Goal: Use online tool/utility: Utilize a website feature to perform a specific function

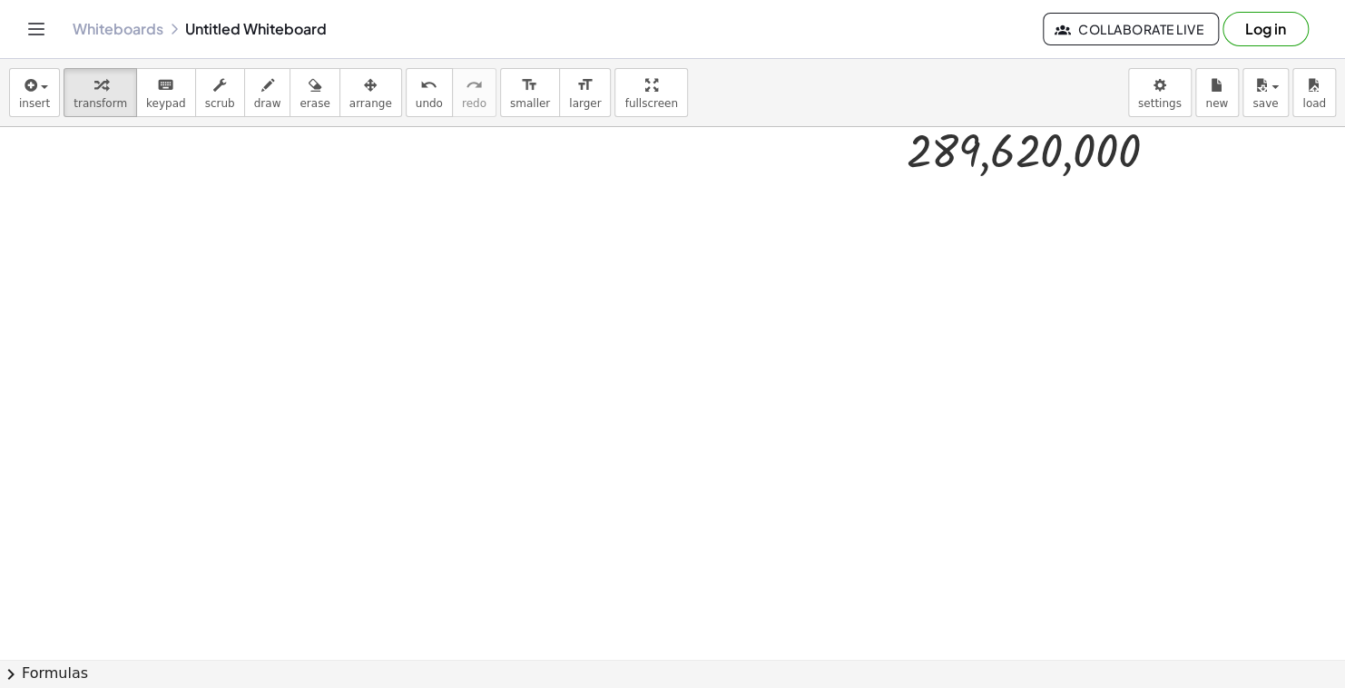
scroll to position [1995, 0]
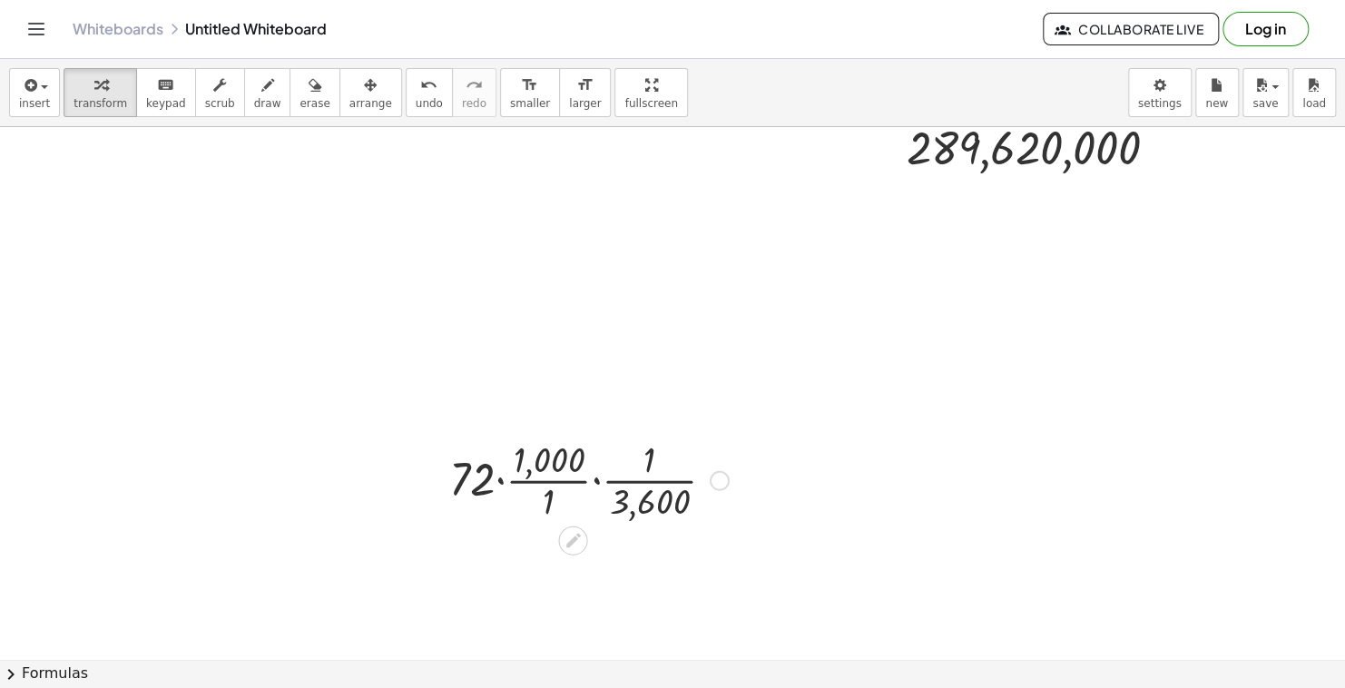
click at [553, 501] on div at bounding box center [589, 479] width 298 height 91
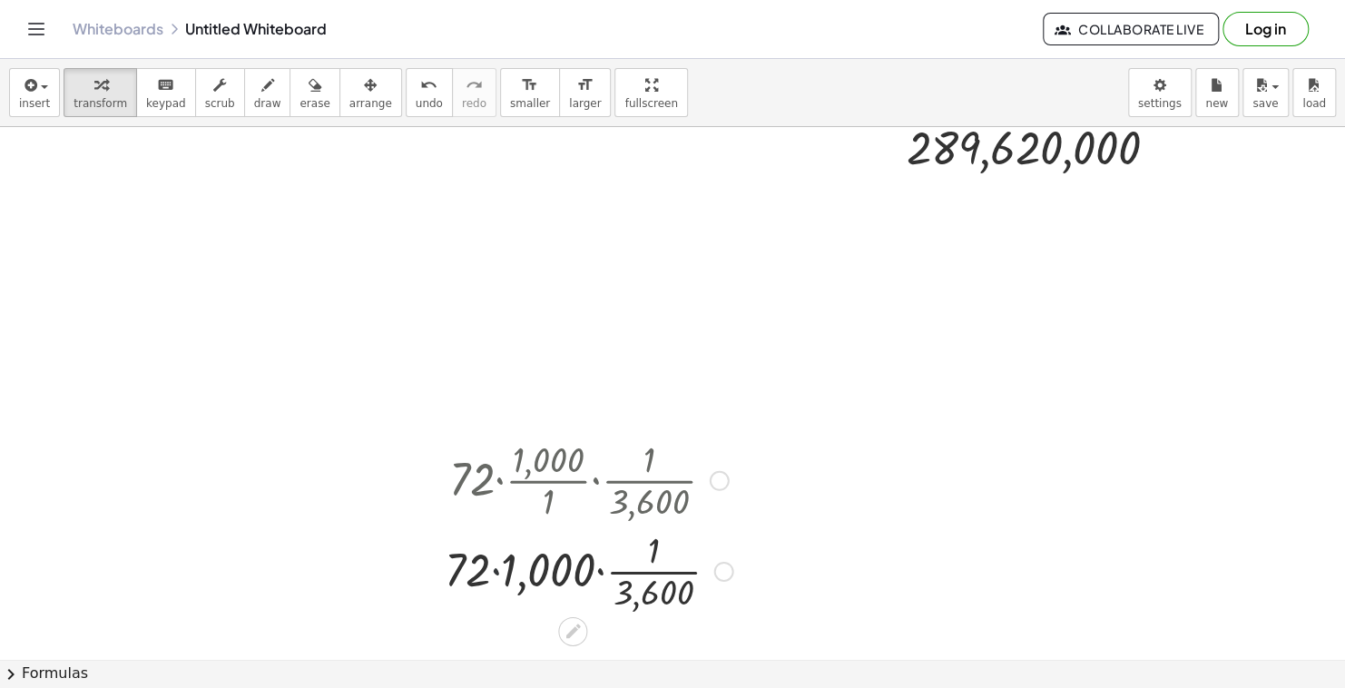
click at [497, 574] on div at bounding box center [589, 570] width 306 height 91
click at [587, 575] on div at bounding box center [589, 570] width 298 height 91
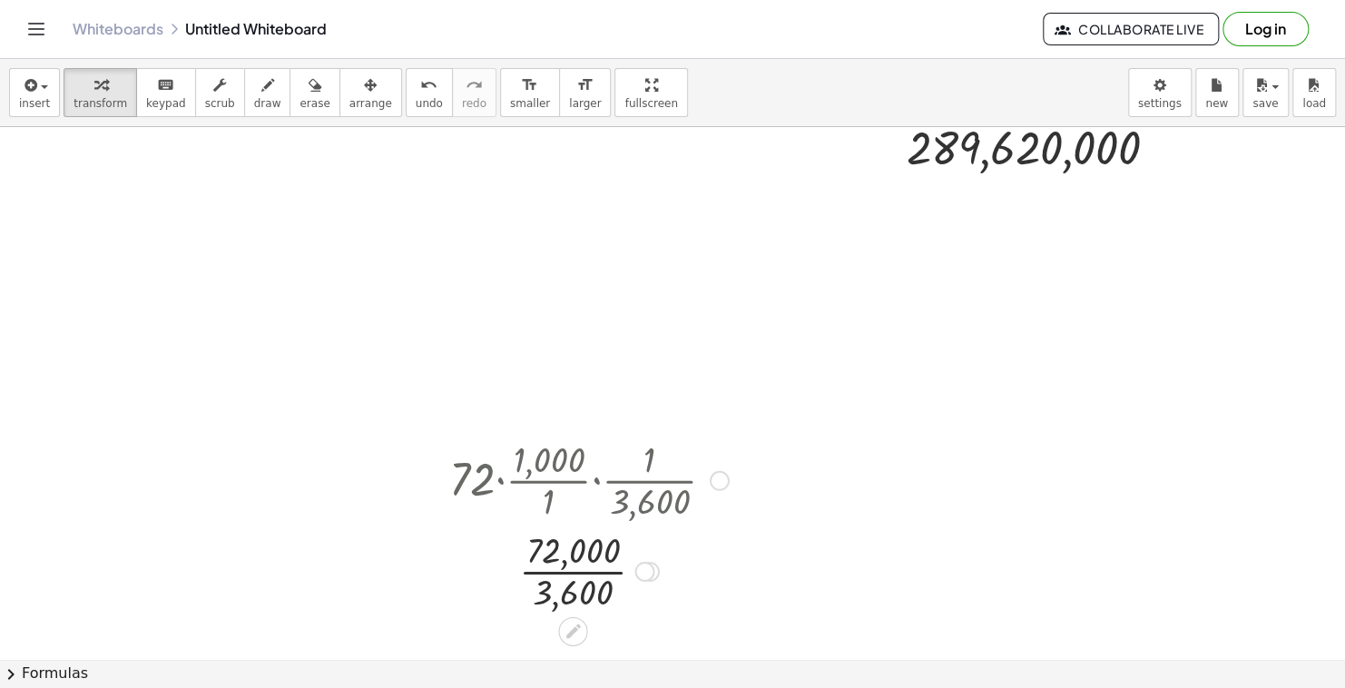
click at [564, 577] on div at bounding box center [589, 570] width 298 height 91
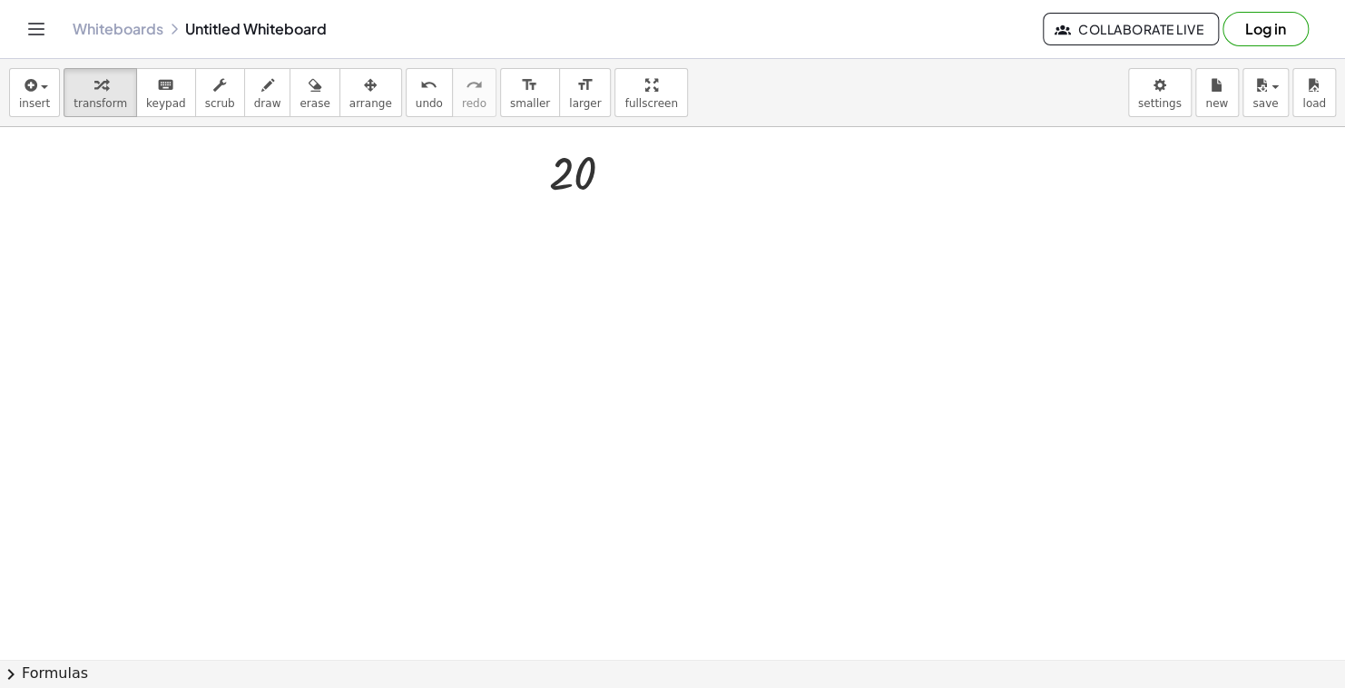
scroll to position [2393, 0]
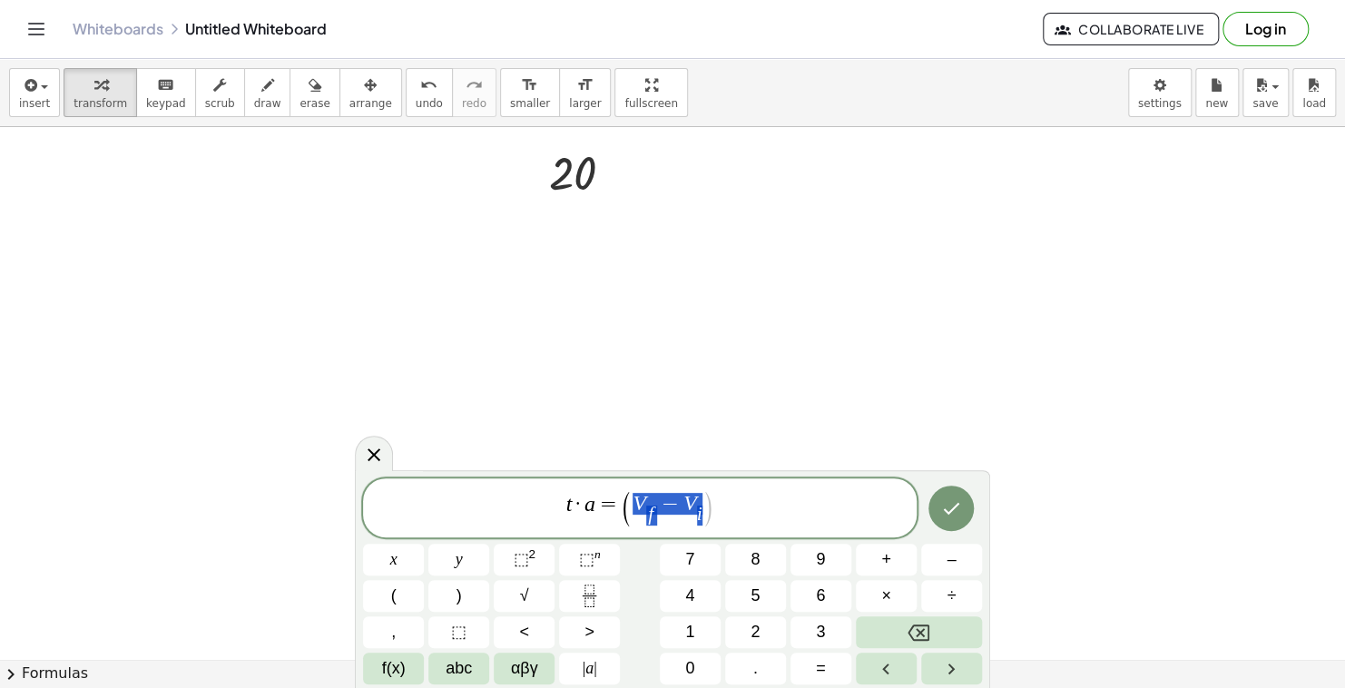
drag, startPoint x: 704, startPoint y: 512, endPoint x: 635, endPoint y: 517, distance: 69.2
click at [635, 517] on span "( V f ​ − V i ​ )" at bounding box center [667, 509] width 93 height 36
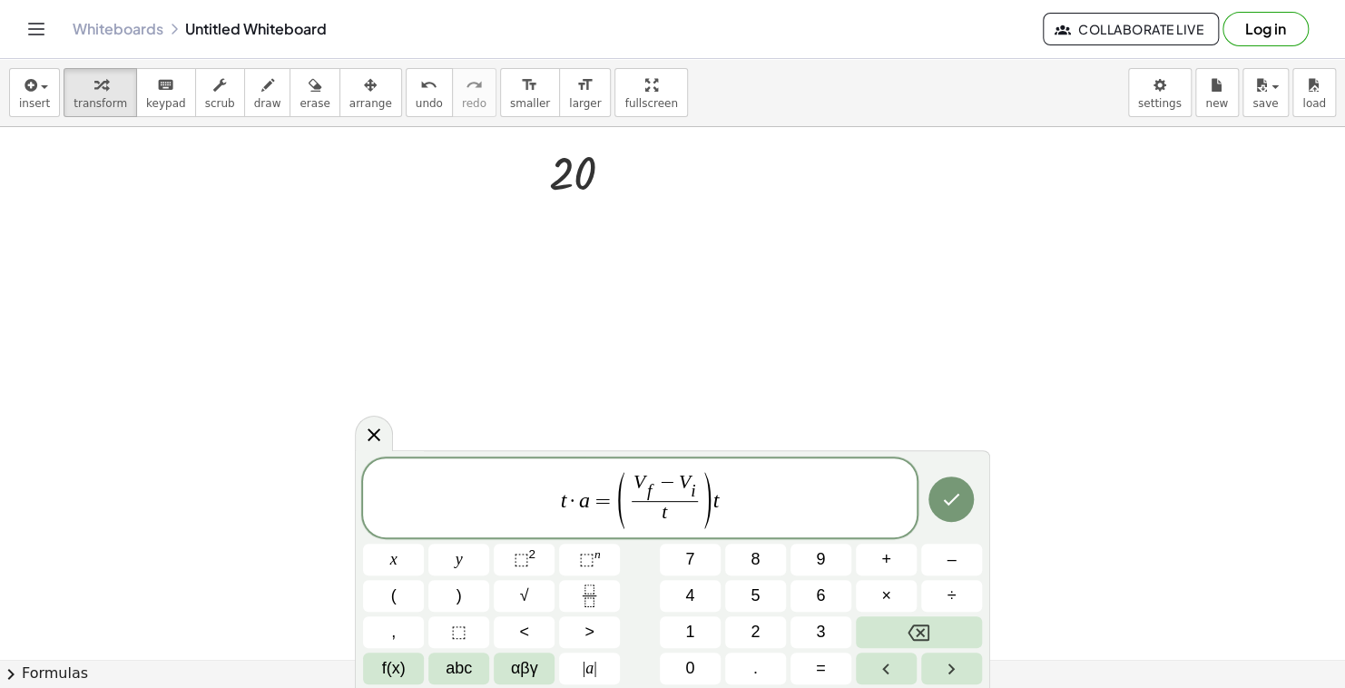
click at [571, 504] on span "·" at bounding box center [572, 501] width 13 height 22
click at [583, 502] on var "a" at bounding box center [584, 500] width 11 height 24
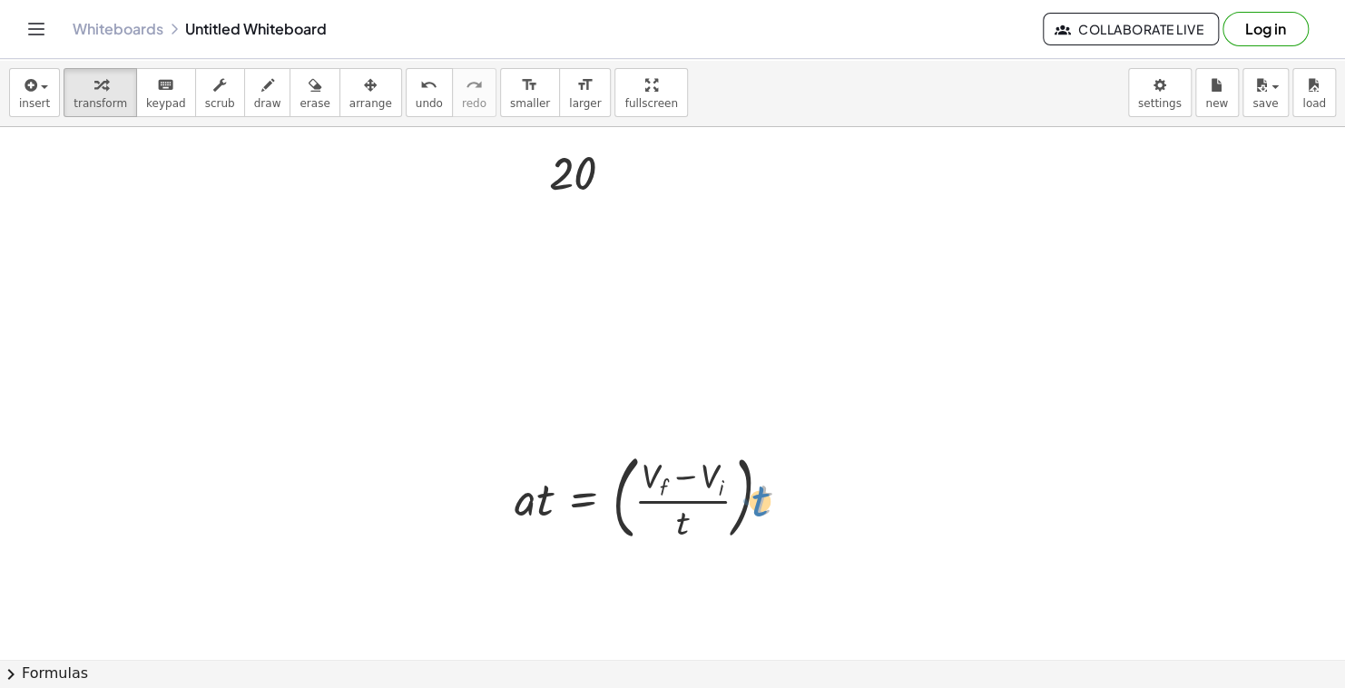
click at [767, 493] on div at bounding box center [659, 497] width 307 height 102
click at [678, 519] on div at bounding box center [659, 497] width 307 height 102
click at [690, 503] on div at bounding box center [659, 497] width 307 height 102
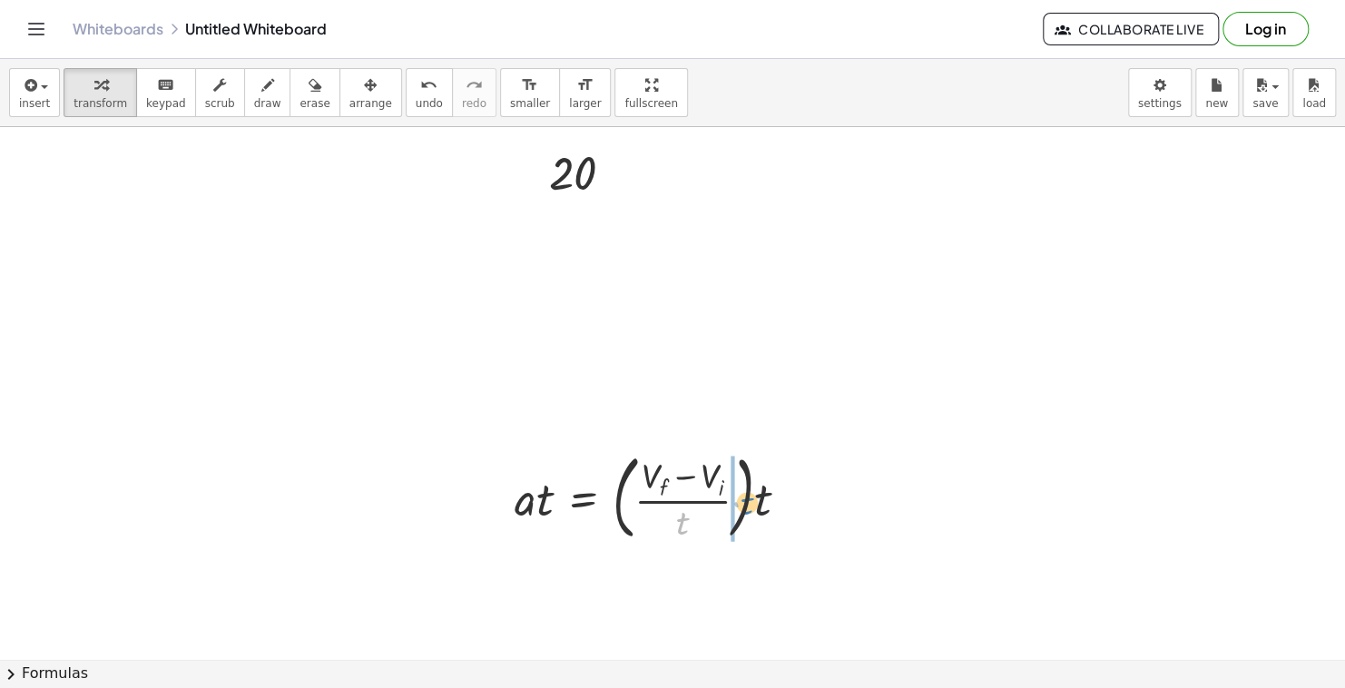
drag, startPoint x: 683, startPoint y: 530, endPoint x: 748, endPoint y: 510, distance: 67.5
click at [748, 510] on div at bounding box center [659, 497] width 307 height 102
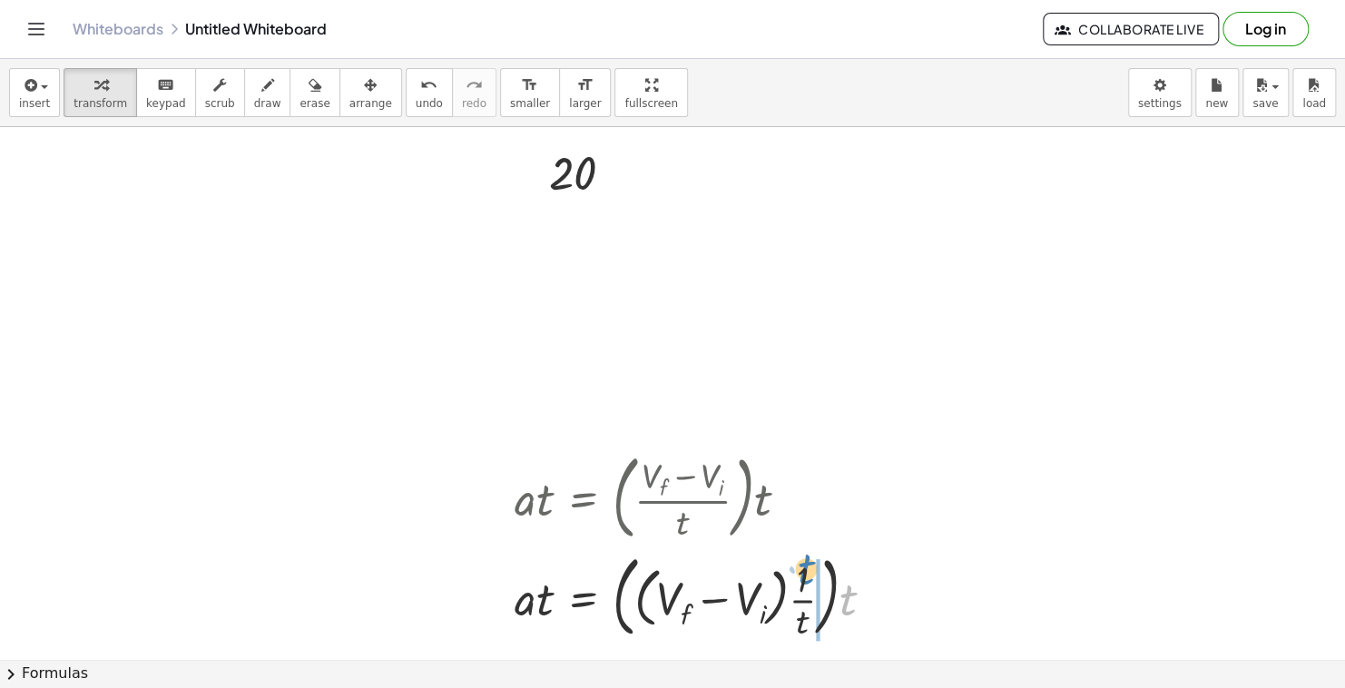
drag, startPoint x: 857, startPoint y: 603, endPoint x: 823, endPoint y: 575, distance: 43.2
click at [823, 575] on div at bounding box center [702, 595] width 392 height 98
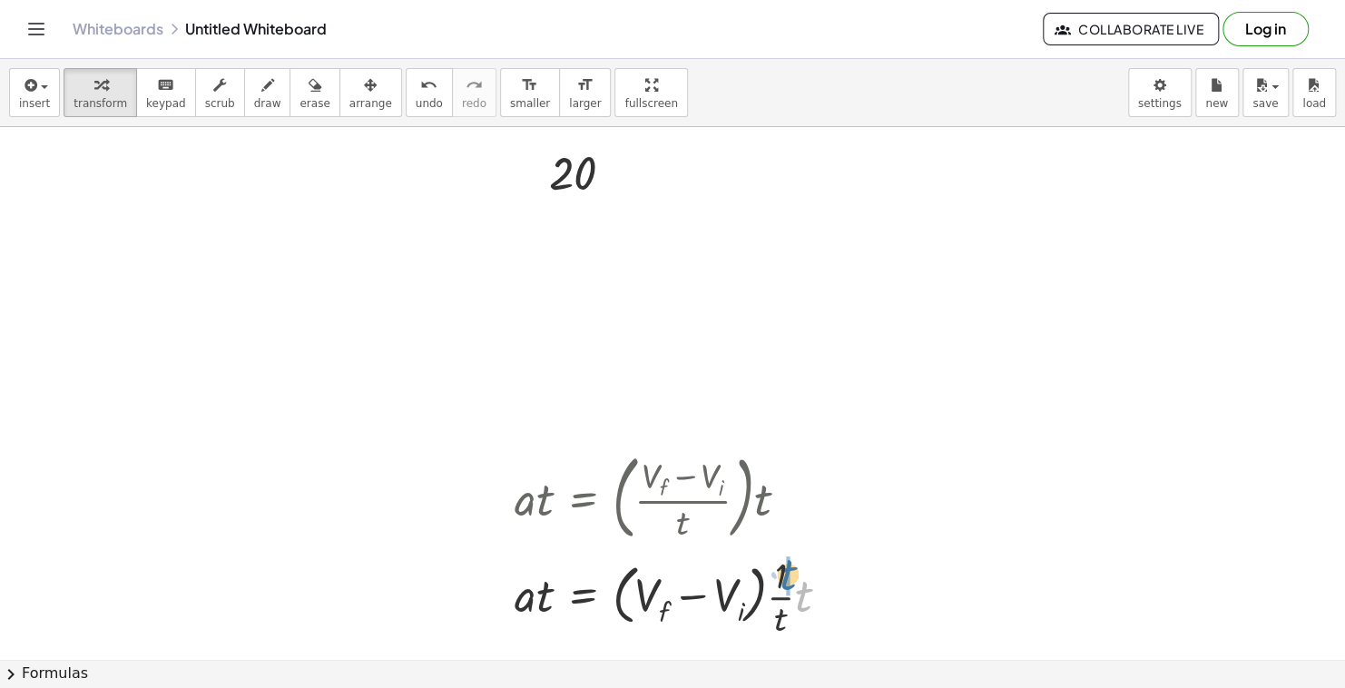
drag, startPoint x: 802, startPoint y: 599, endPoint x: 787, endPoint y: 577, distance: 26.7
click at [783, 595] on div at bounding box center [670, 595] width 329 height 91
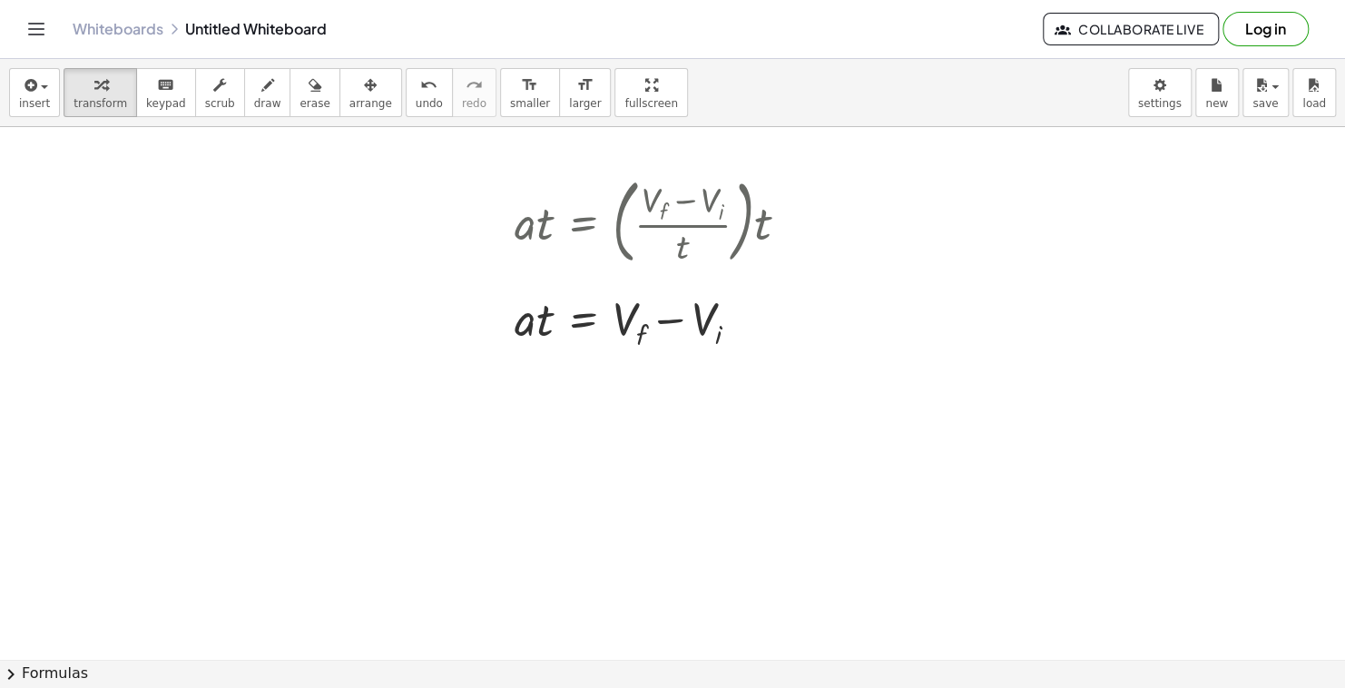
scroll to position [2668, 0]
click at [63, 662] on button "chevron_right Formulas" at bounding box center [672, 673] width 1345 height 29
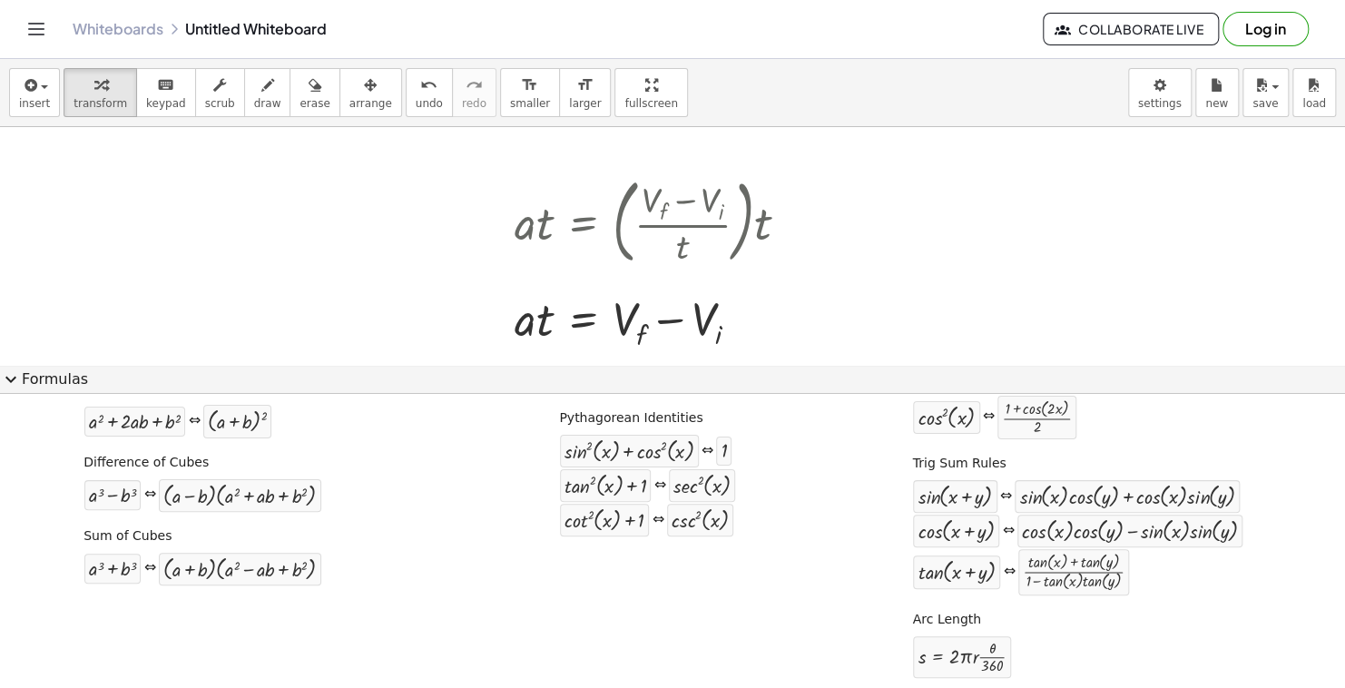
scroll to position [341, 0]
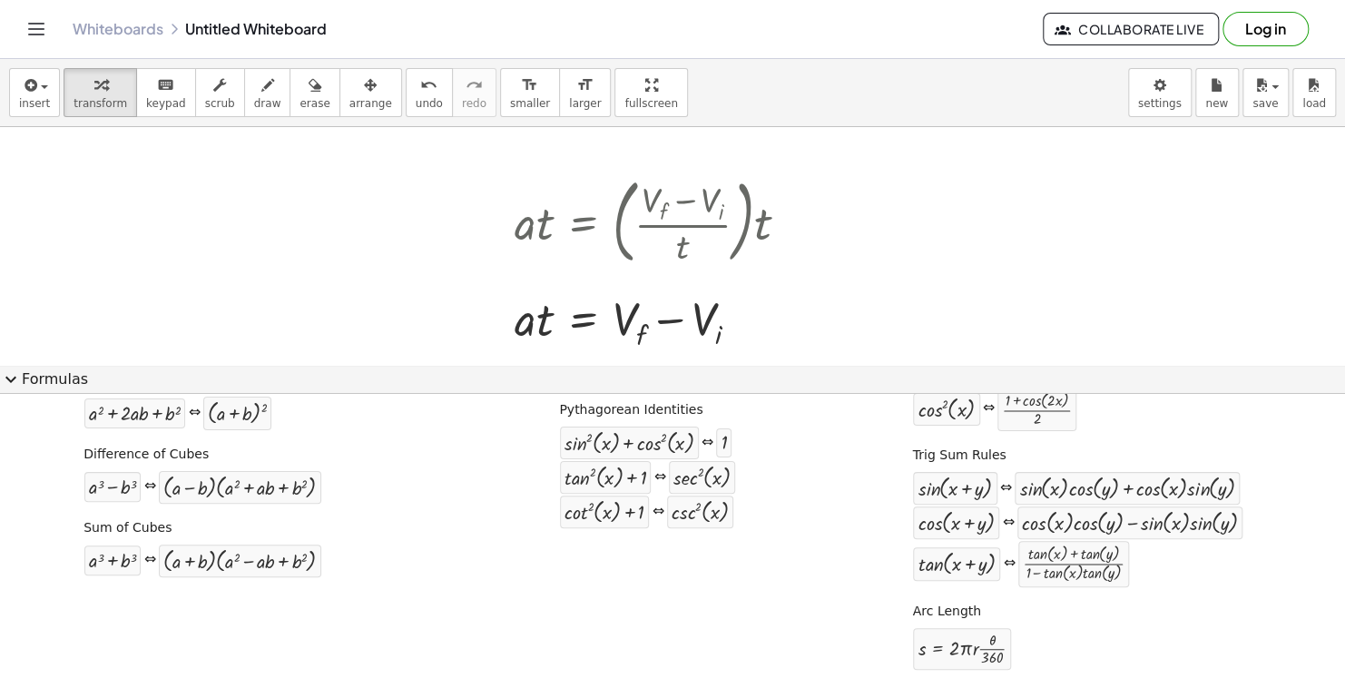
click at [72, 367] on button "expand_more Formulas" at bounding box center [672, 379] width 1345 height 29
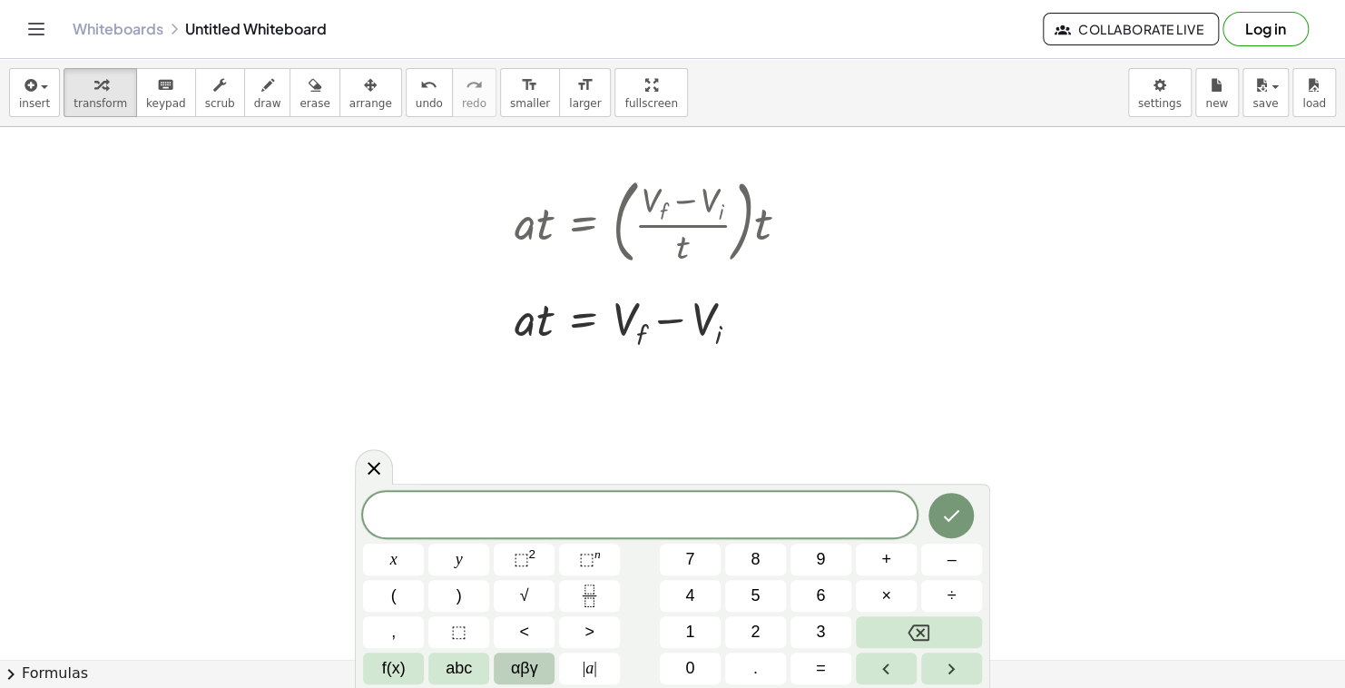
click at [533, 656] on span "αβγ" at bounding box center [524, 668] width 27 height 25
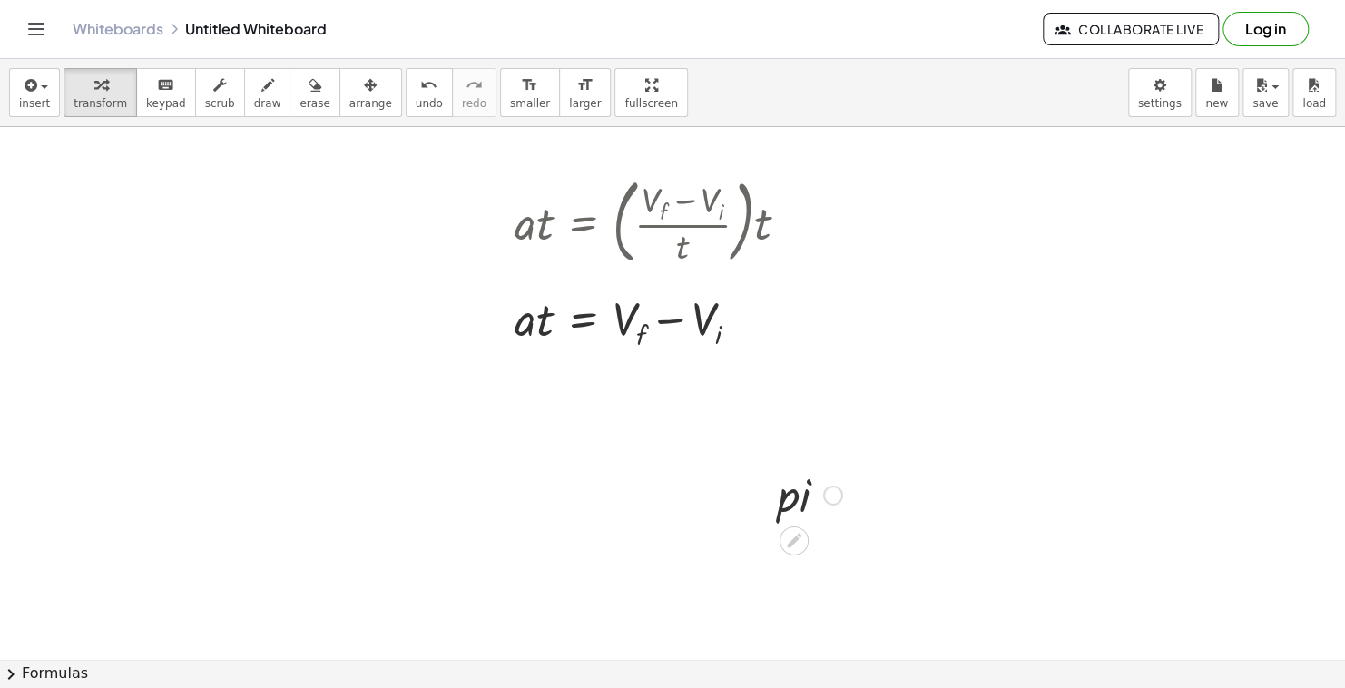
click at [796, 497] on div at bounding box center [810, 494] width 83 height 62
click at [796, 492] on div at bounding box center [810, 494] width 83 height 62
click at [416, 98] on span "undo" at bounding box center [429, 103] width 27 height 13
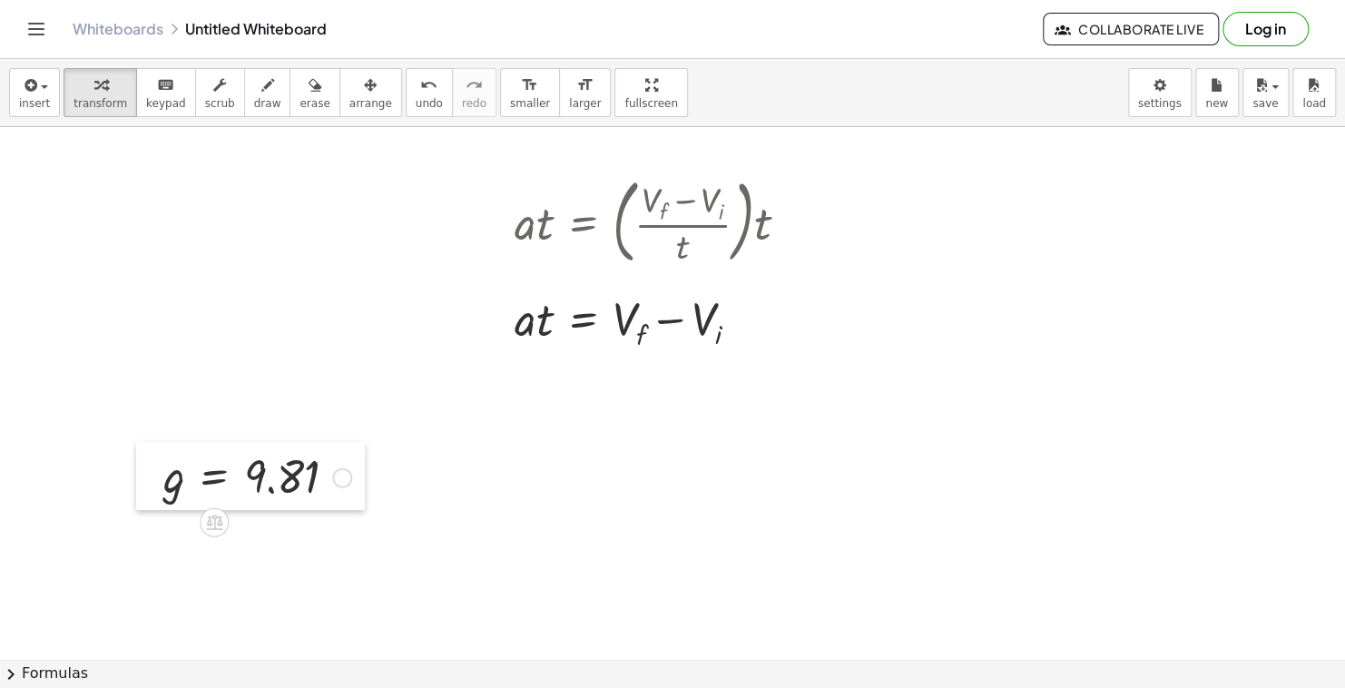
drag, startPoint x: 293, startPoint y: 526, endPoint x: 148, endPoint y: 478, distance: 152.7
click at [148, 478] on div at bounding box center [149, 476] width 27 height 69
drag, startPoint x: 676, startPoint y: 496, endPoint x: 480, endPoint y: 557, distance: 205.5
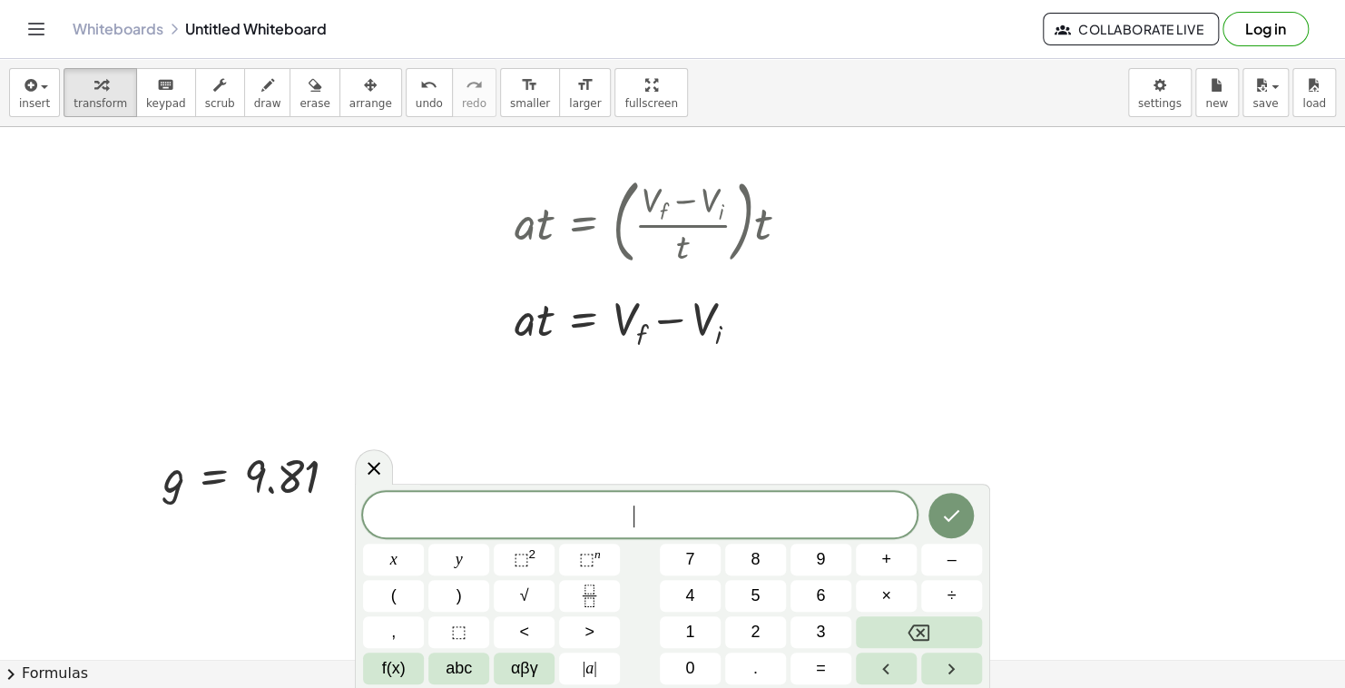
click at [363, 560] on button "x" at bounding box center [393, 560] width 61 height 32
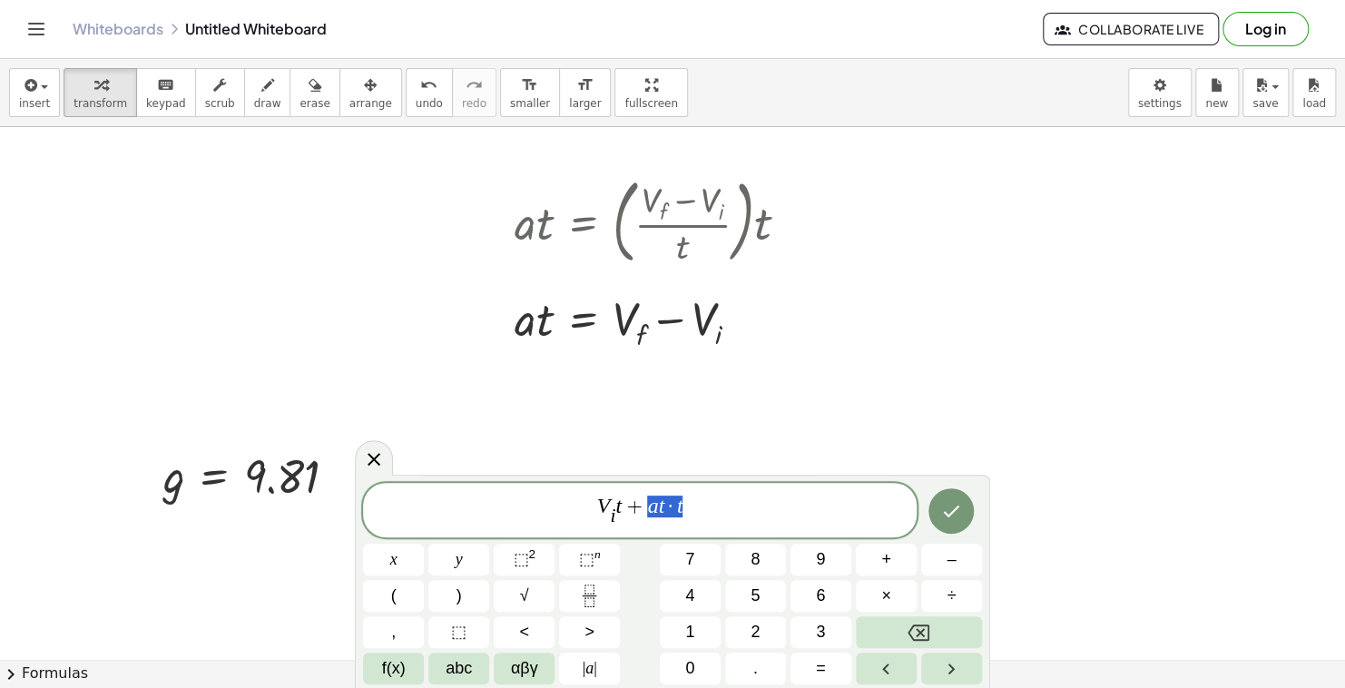
drag, startPoint x: 683, startPoint y: 503, endPoint x: 651, endPoint y: 508, distance: 33.1
click at [651, 508] on span "V i ​ t + a t · t" at bounding box center [640, 511] width 554 height 35
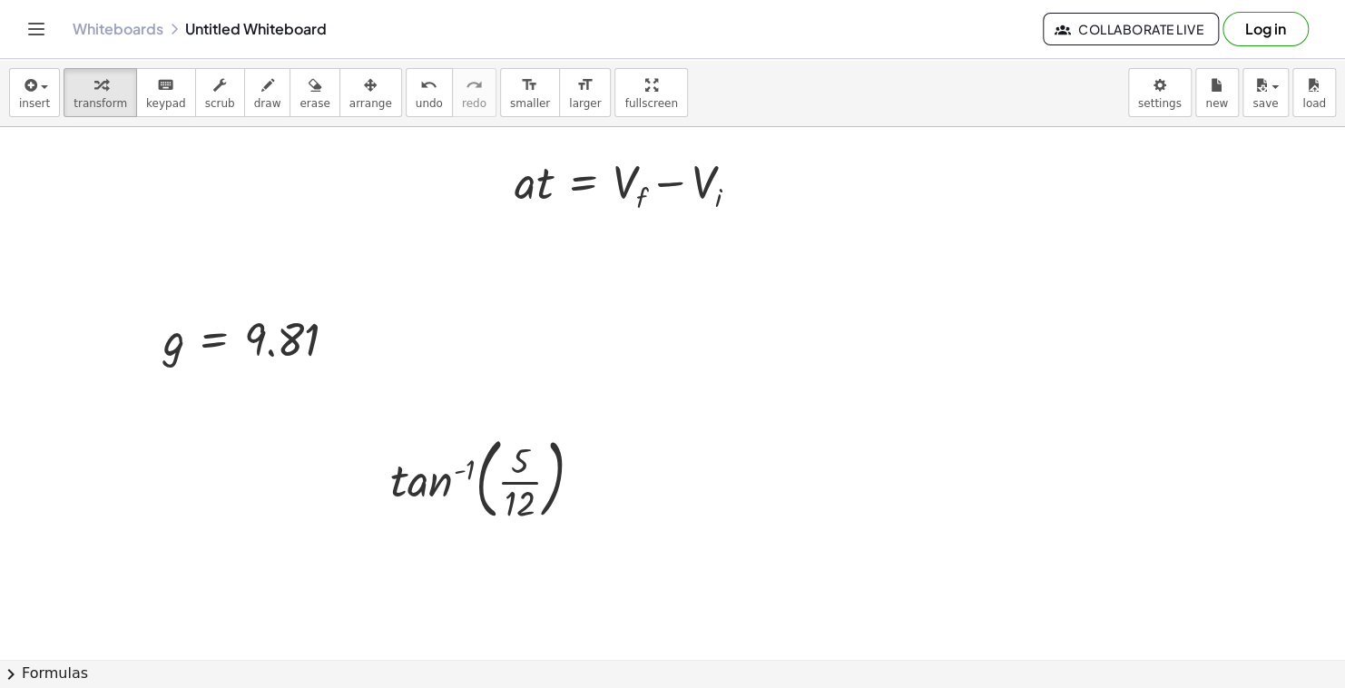
scroll to position [2806, 0]
click at [482, 470] on div at bounding box center [493, 477] width 225 height 98
click at [428, 488] on div at bounding box center [493, 477] width 225 height 98
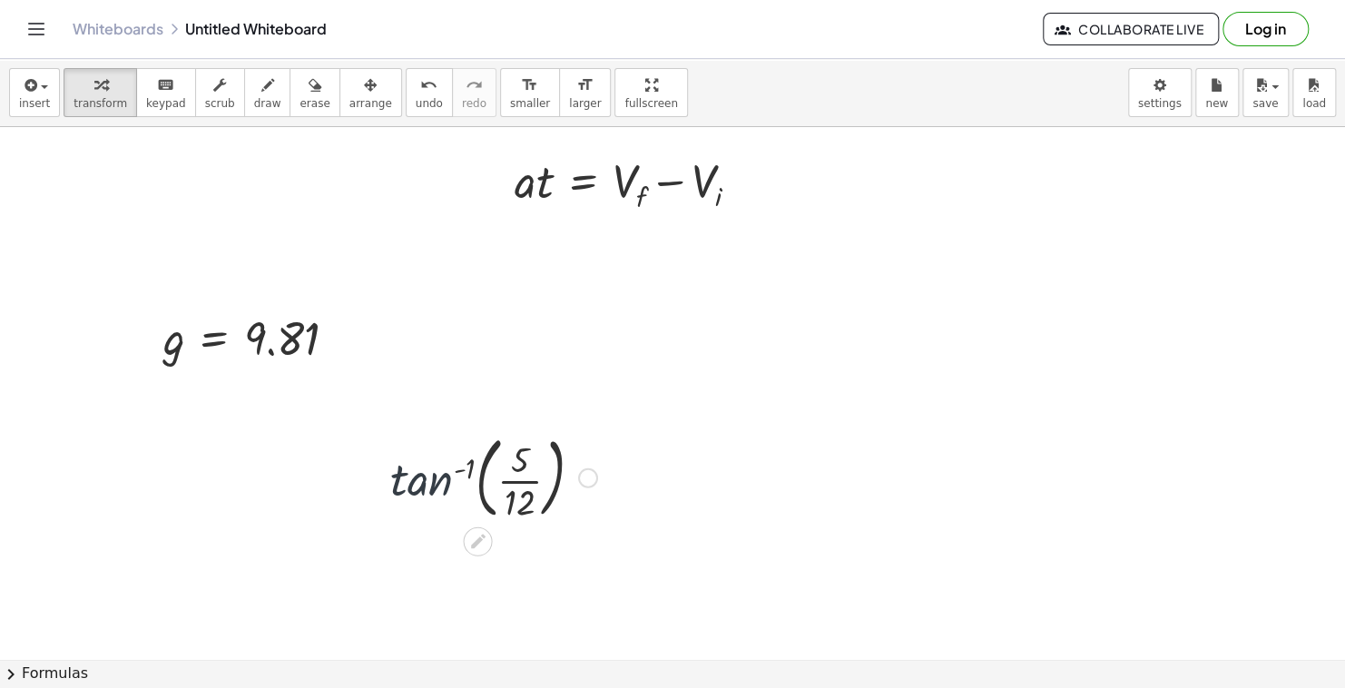
click at [428, 488] on div at bounding box center [493, 477] width 225 height 98
drag, startPoint x: 428, startPoint y: 488, endPoint x: 509, endPoint y: 457, distance: 86.8
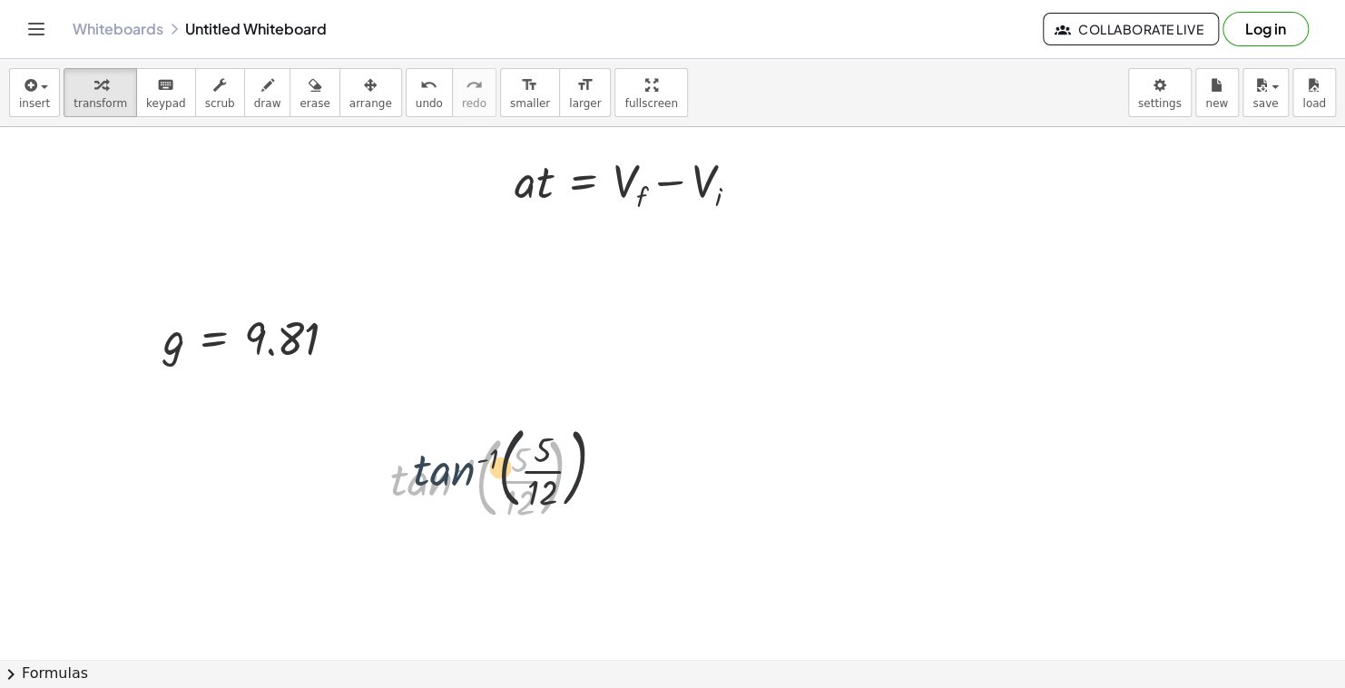
click at [509, 457] on div at bounding box center [493, 477] width 225 height 98
click at [466, 469] on div at bounding box center [493, 477] width 225 height 98
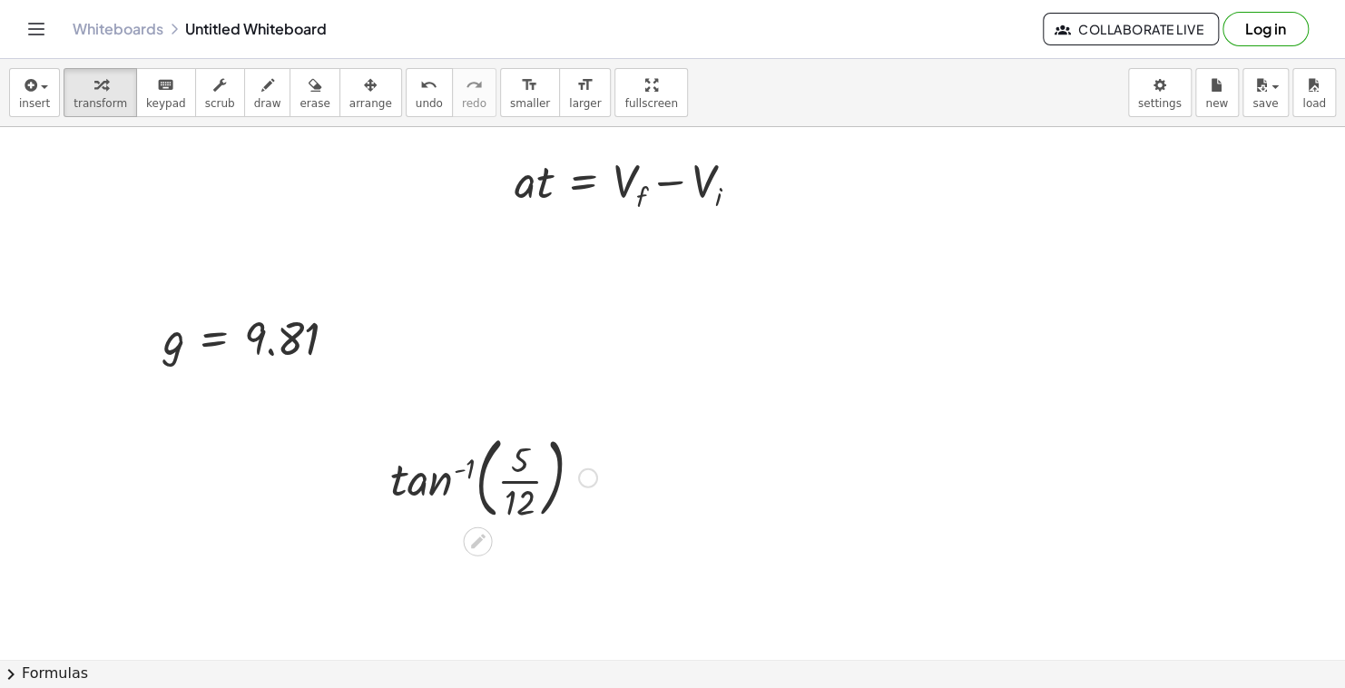
click at [397, 485] on div at bounding box center [493, 477] width 225 height 98
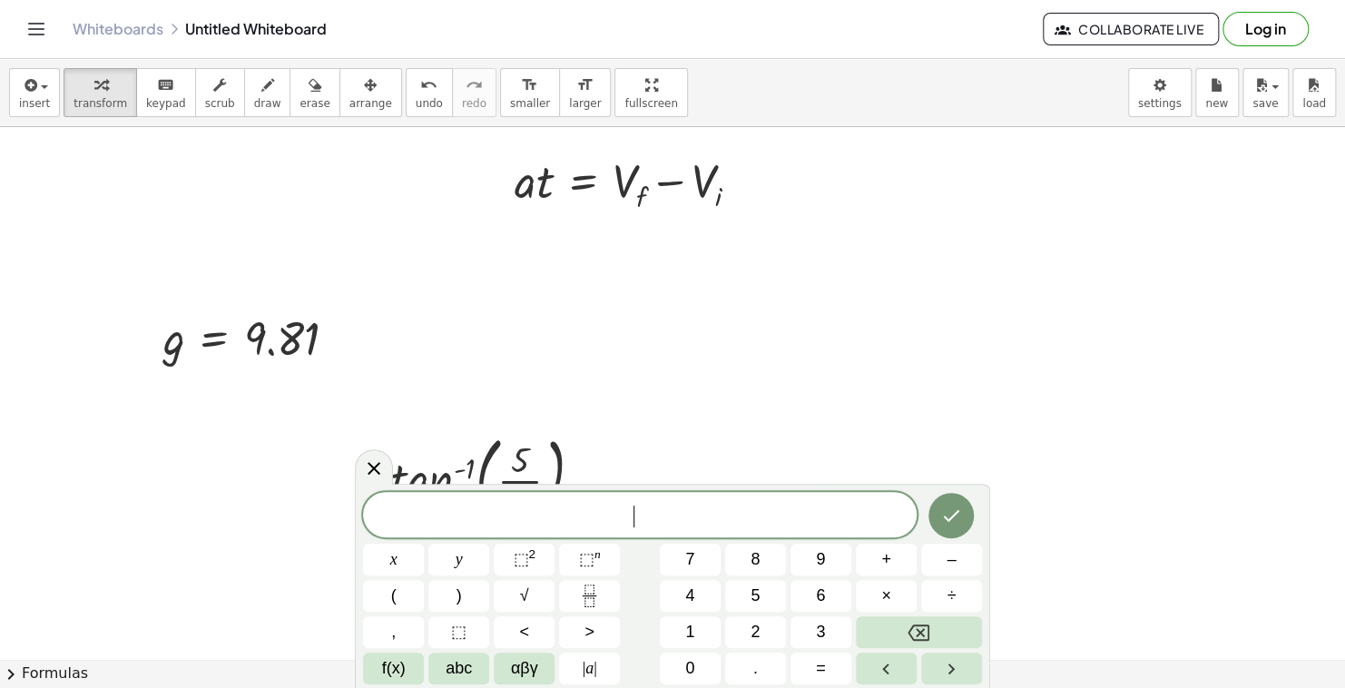
click at [408, 668] on button "f(x)" at bounding box center [393, 669] width 61 height 32
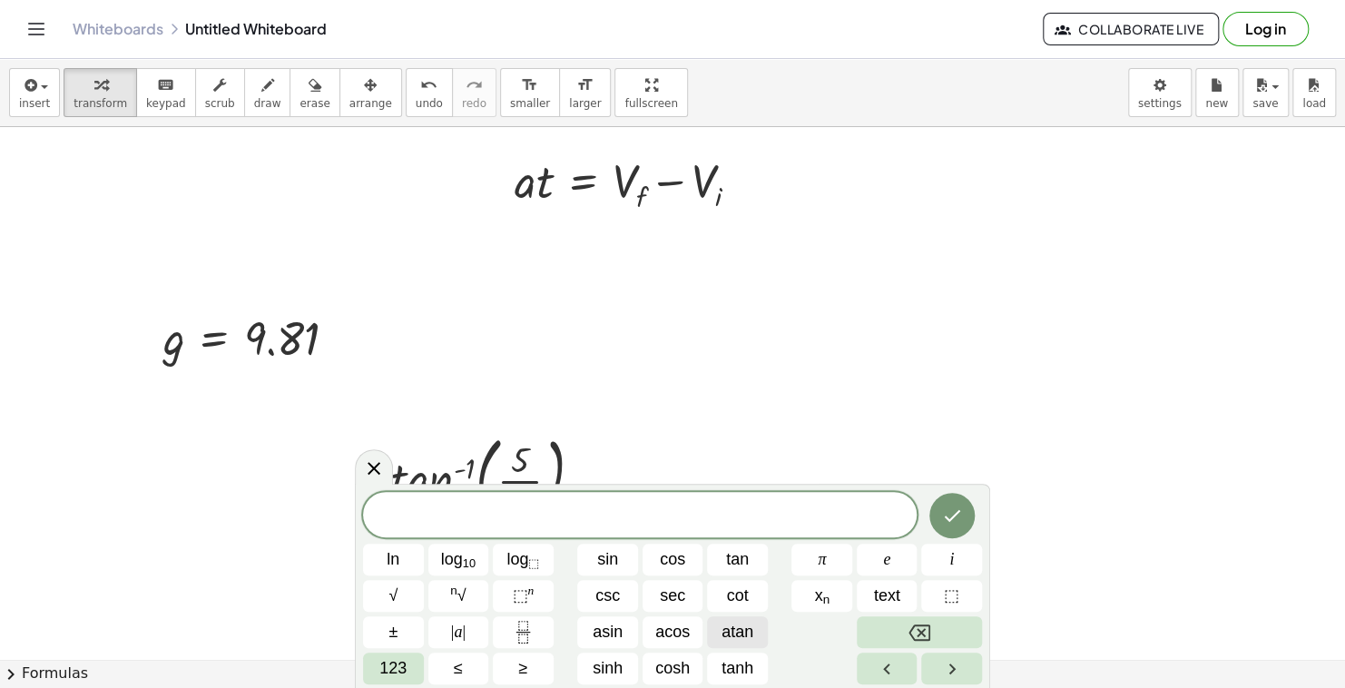
click at [734, 641] on span "atan" at bounding box center [738, 632] width 32 height 25
click at [383, 467] on icon at bounding box center [374, 468] width 22 height 22
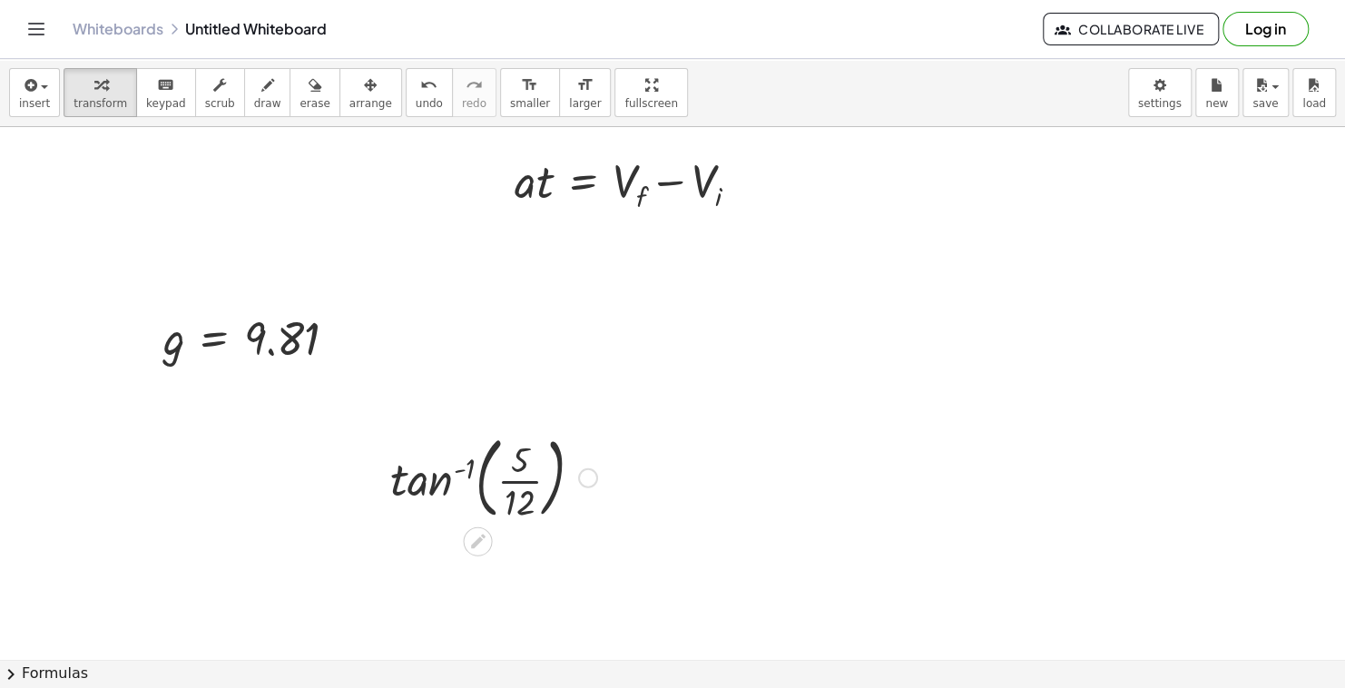
click at [531, 486] on div at bounding box center [493, 477] width 225 height 98
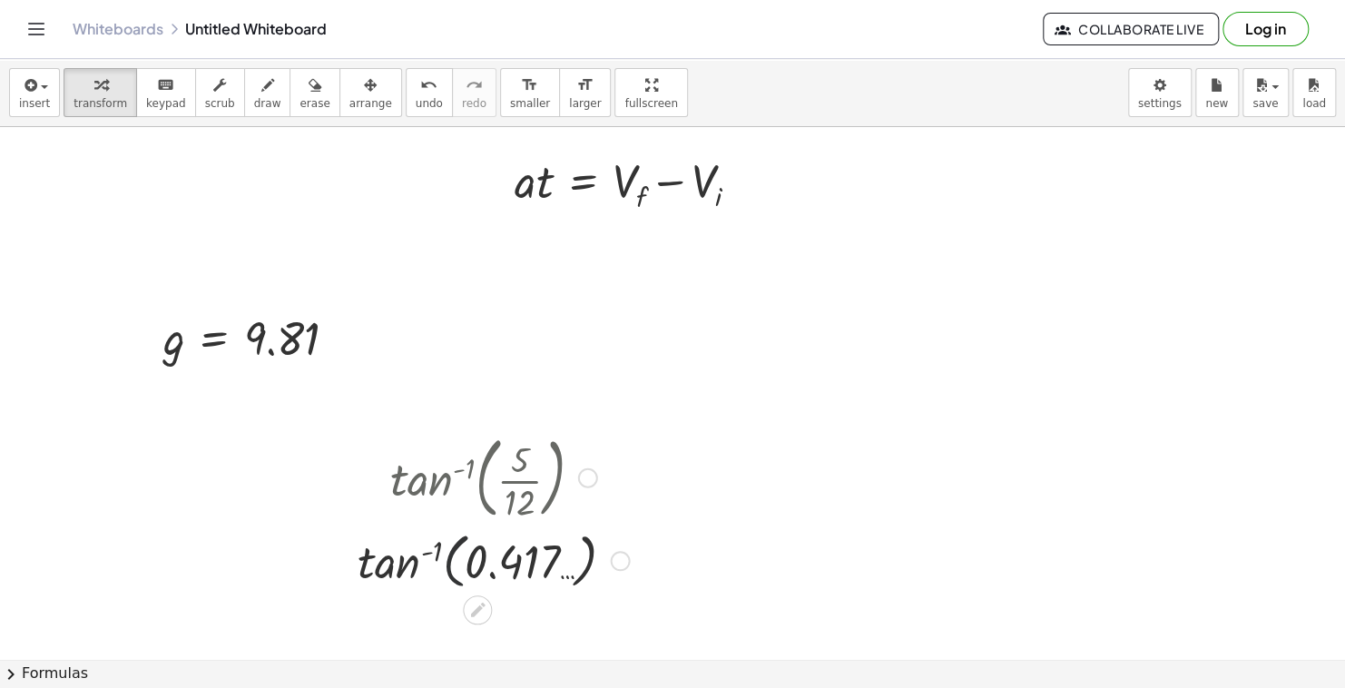
click at [461, 567] on div at bounding box center [494, 559] width 290 height 69
click at [436, 565] on div at bounding box center [494, 559] width 290 height 69
click at [400, 567] on div at bounding box center [494, 559] width 290 height 69
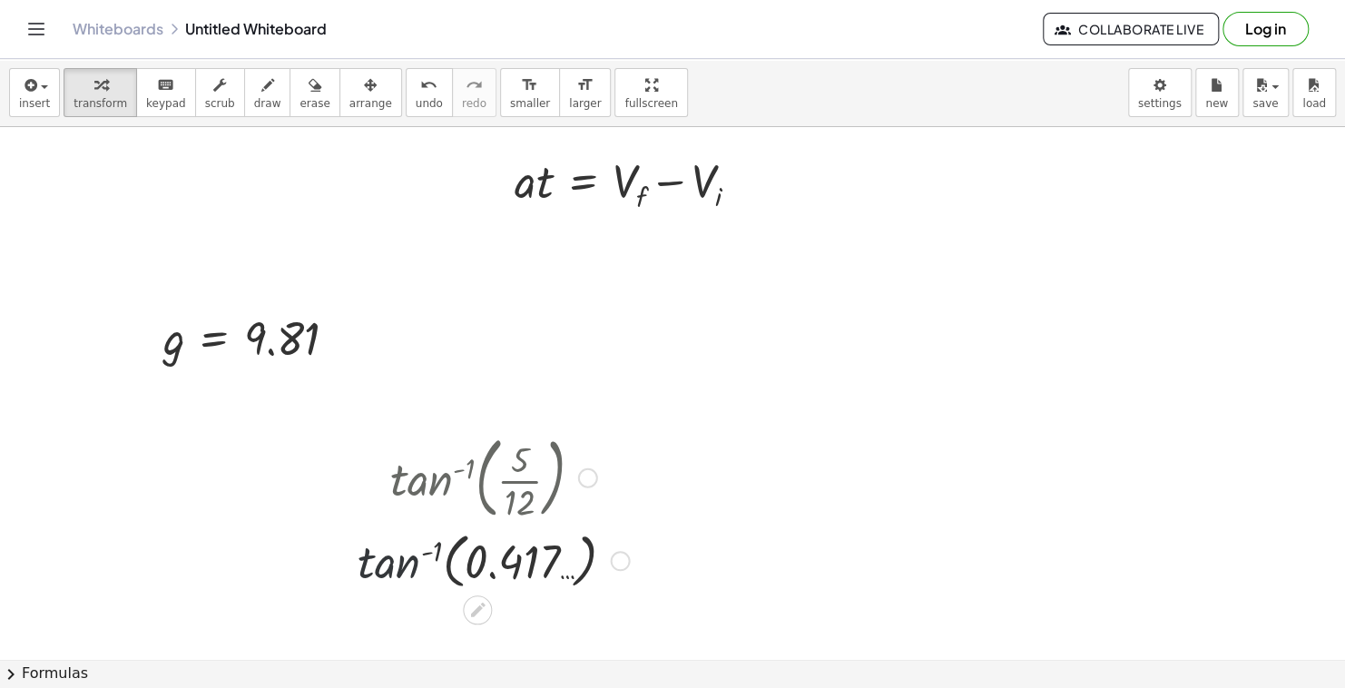
click at [400, 567] on div at bounding box center [494, 559] width 290 height 69
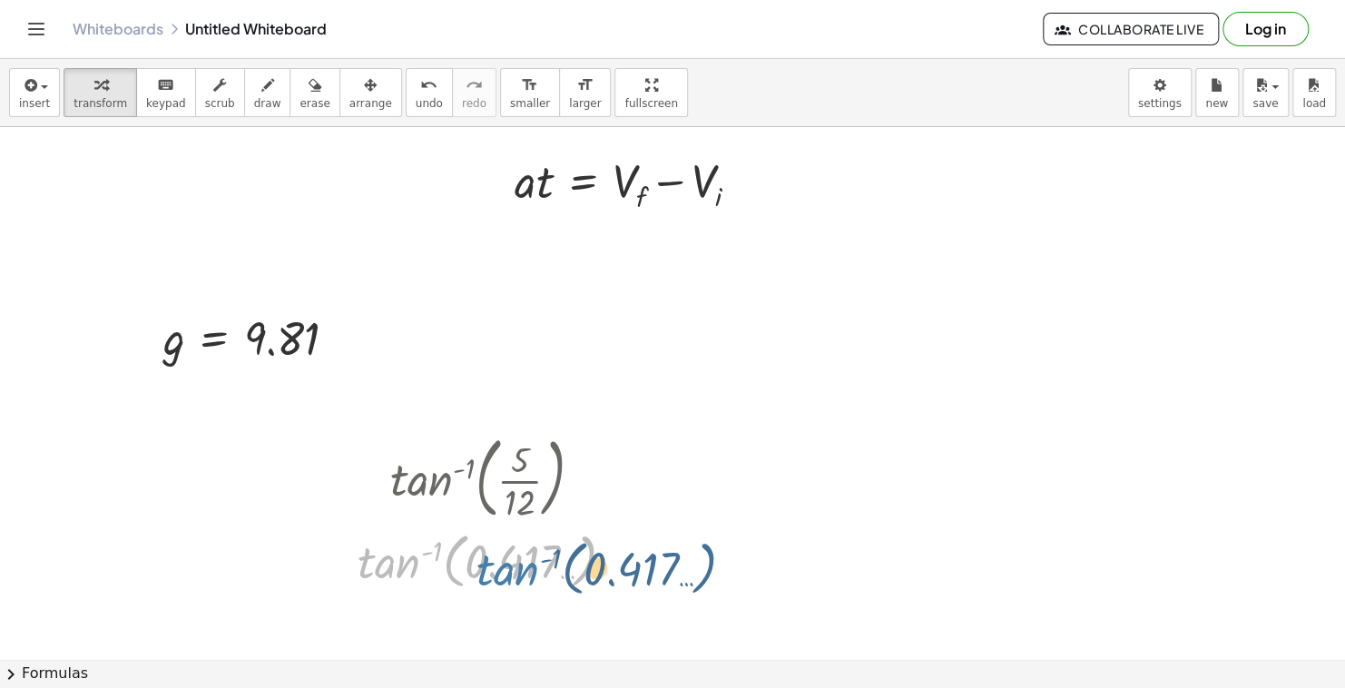
drag, startPoint x: 400, startPoint y: 567, endPoint x: 419, endPoint y: 565, distance: 19.3
click at [419, 565] on div at bounding box center [494, 559] width 290 height 69
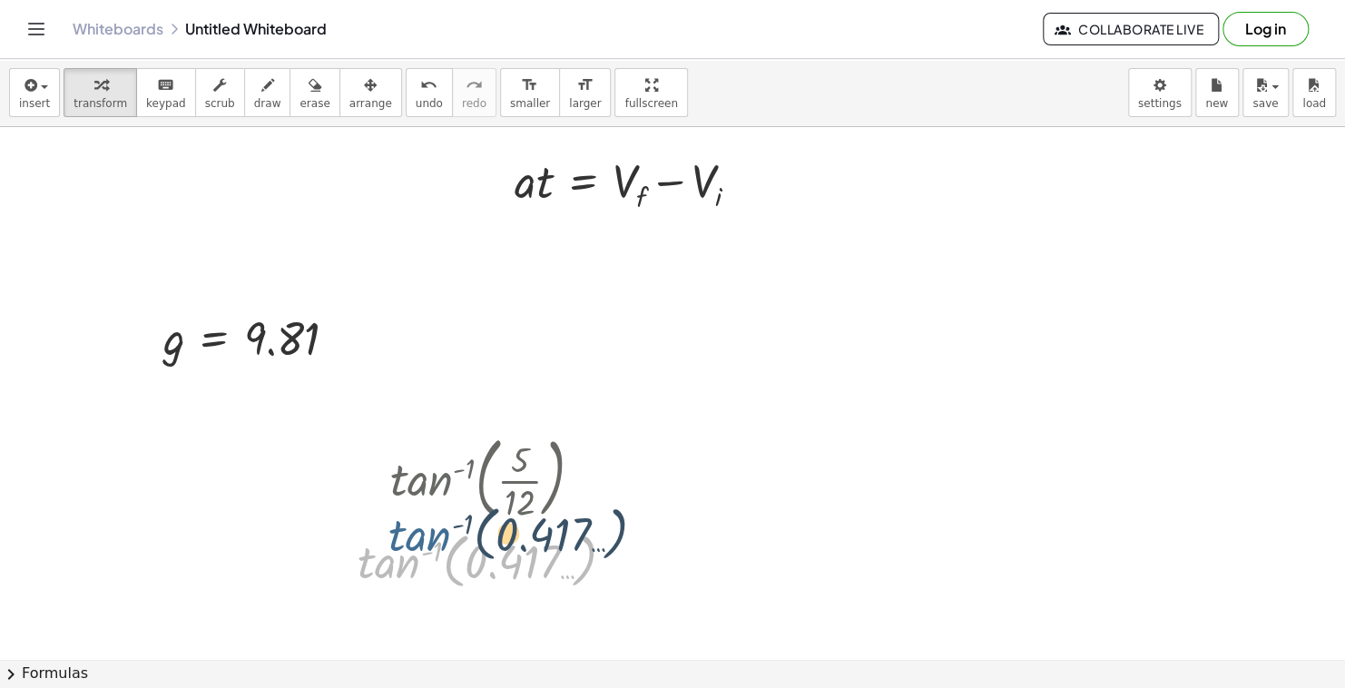
drag, startPoint x: 401, startPoint y: 558, endPoint x: 420, endPoint y: 557, distance: 19.1
click at [420, 557] on div at bounding box center [494, 559] width 290 height 69
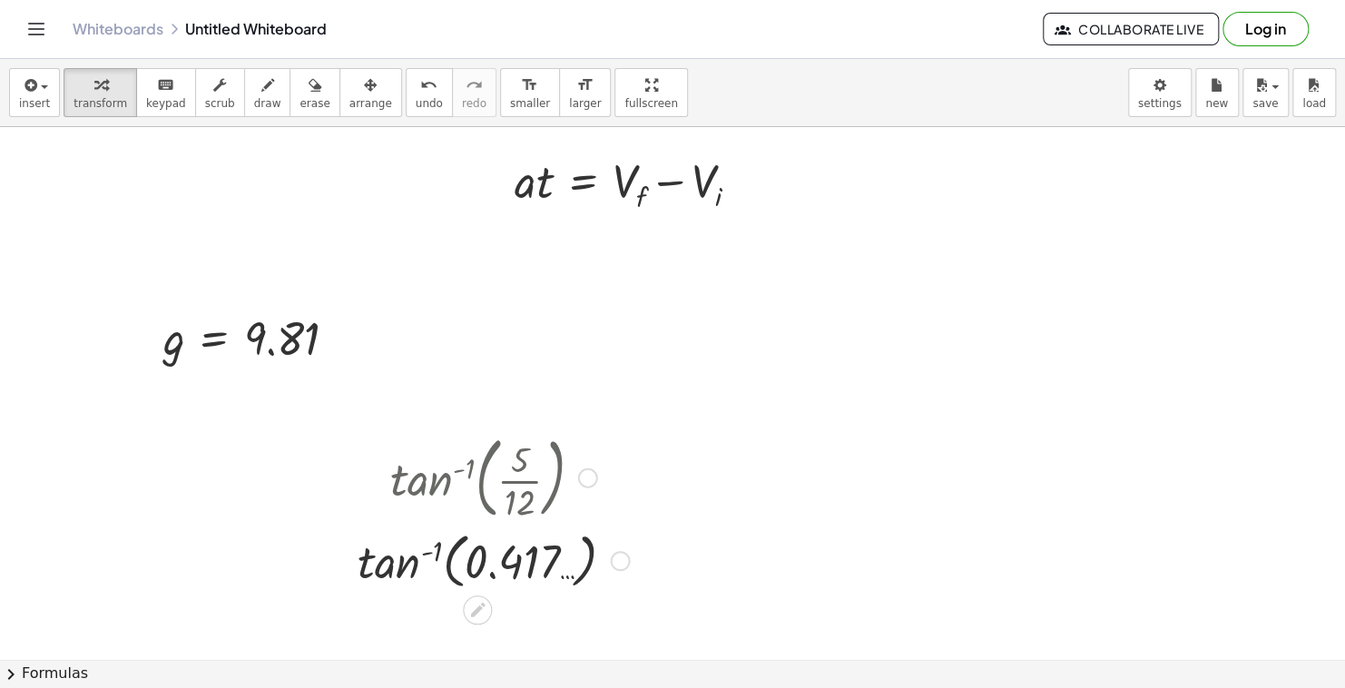
click at [434, 545] on div at bounding box center [494, 559] width 290 height 69
drag, startPoint x: 434, startPoint y: 545, endPoint x: 455, endPoint y: 552, distance: 21.8
click at [455, 552] on div at bounding box center [494, 559] width 290 height 69
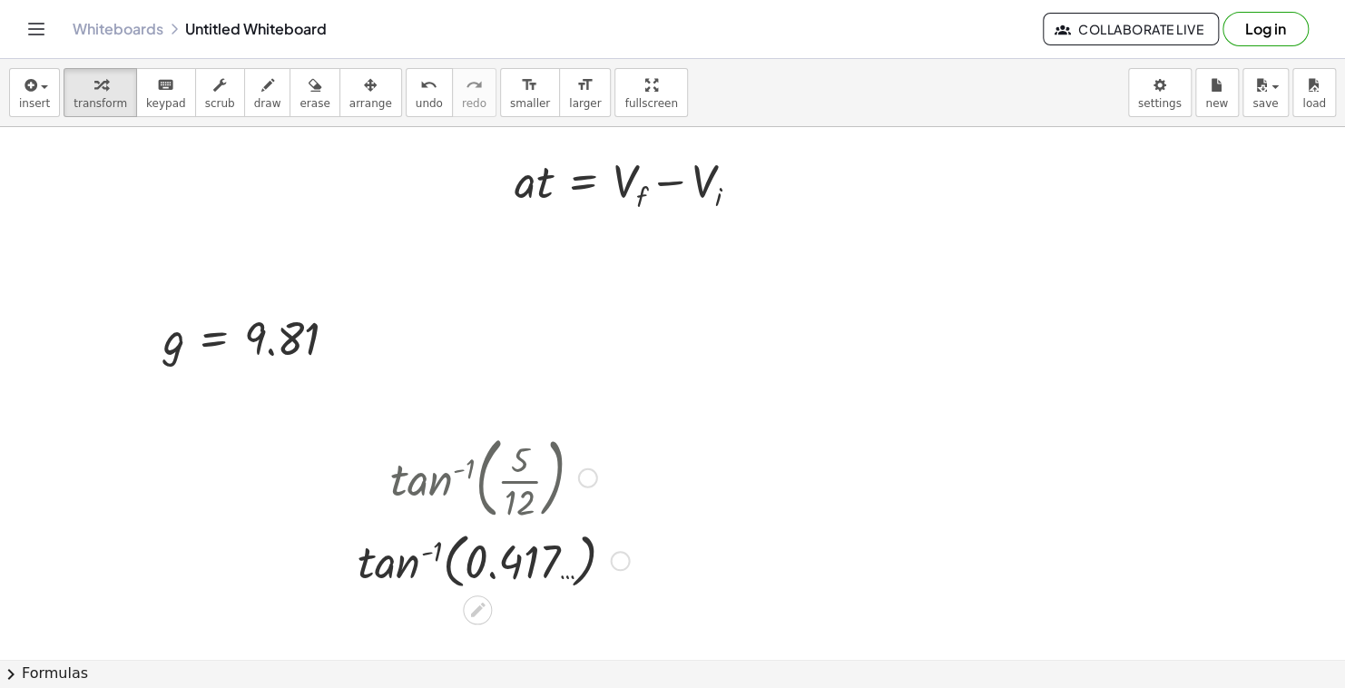
click at [462, 564] on div at bounding box center [494, 559] width 290 height 69
click at [506, 556] on div at bounding box center [494, 559] width 290 height 69
drag, startPoint x: 487, startPoint y: 565, endPoint x: 437, endPoint y: 565, distance: 50.8
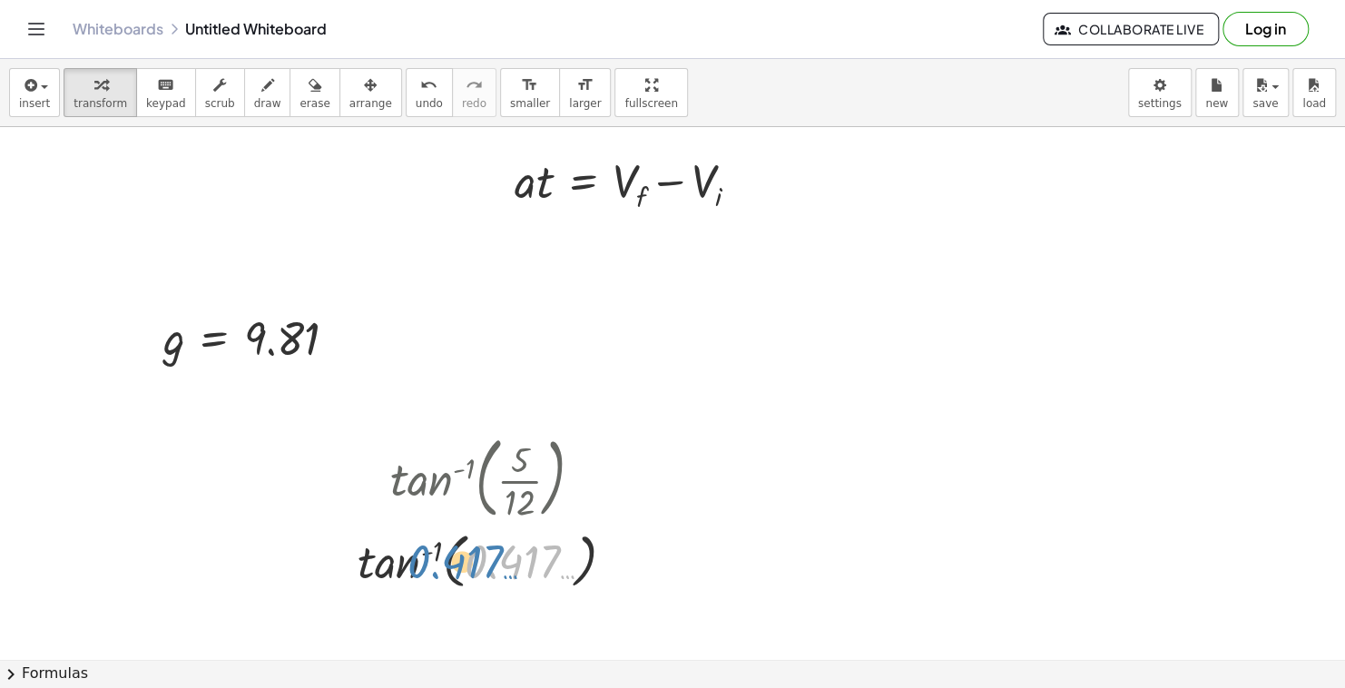
click at [437, 565] on div at bounding box center [494, 559] width 290 height 69
click at [382, 576] on div at bounding box center [494, 559] width 290 height 69
click at [389, 573] on div at bounding box center [494, 559] width 290 height 69
click at [423, 554] on div at bounding box center [494, 559] width 290 height 69
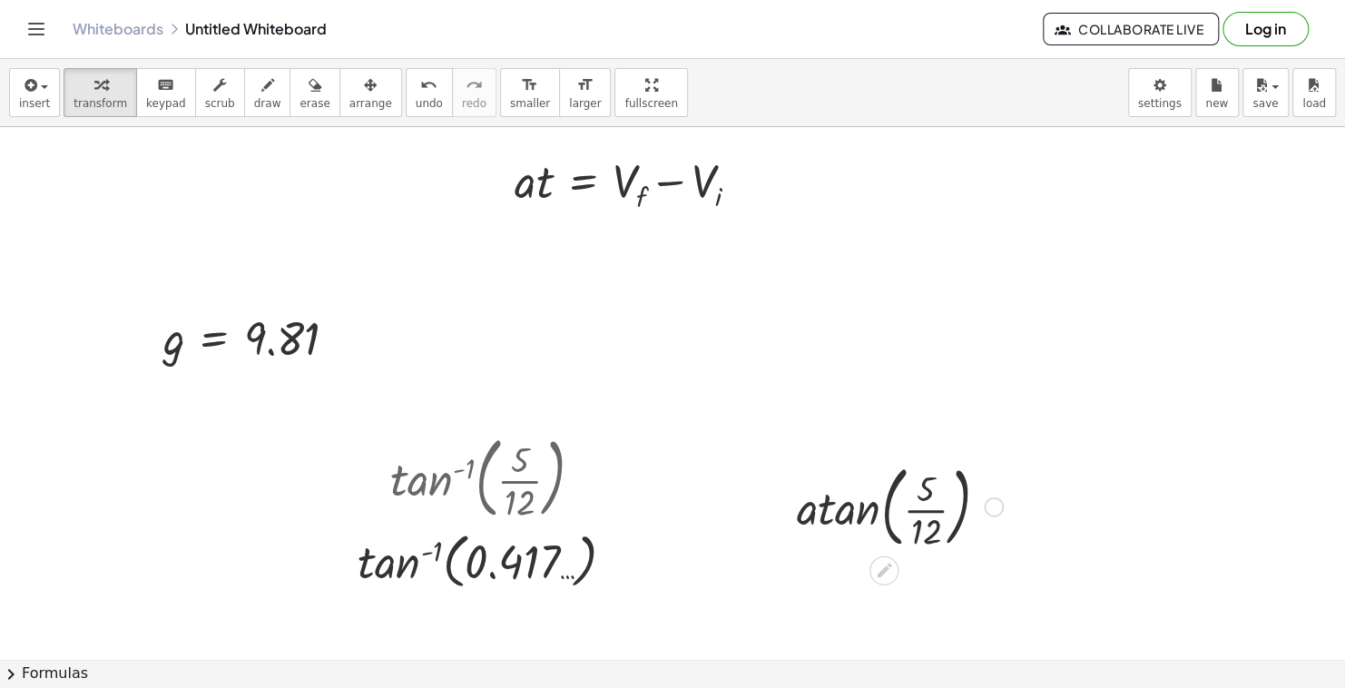
click at [854, 506] on div at bounding box center [900, 506] width 224 height 98
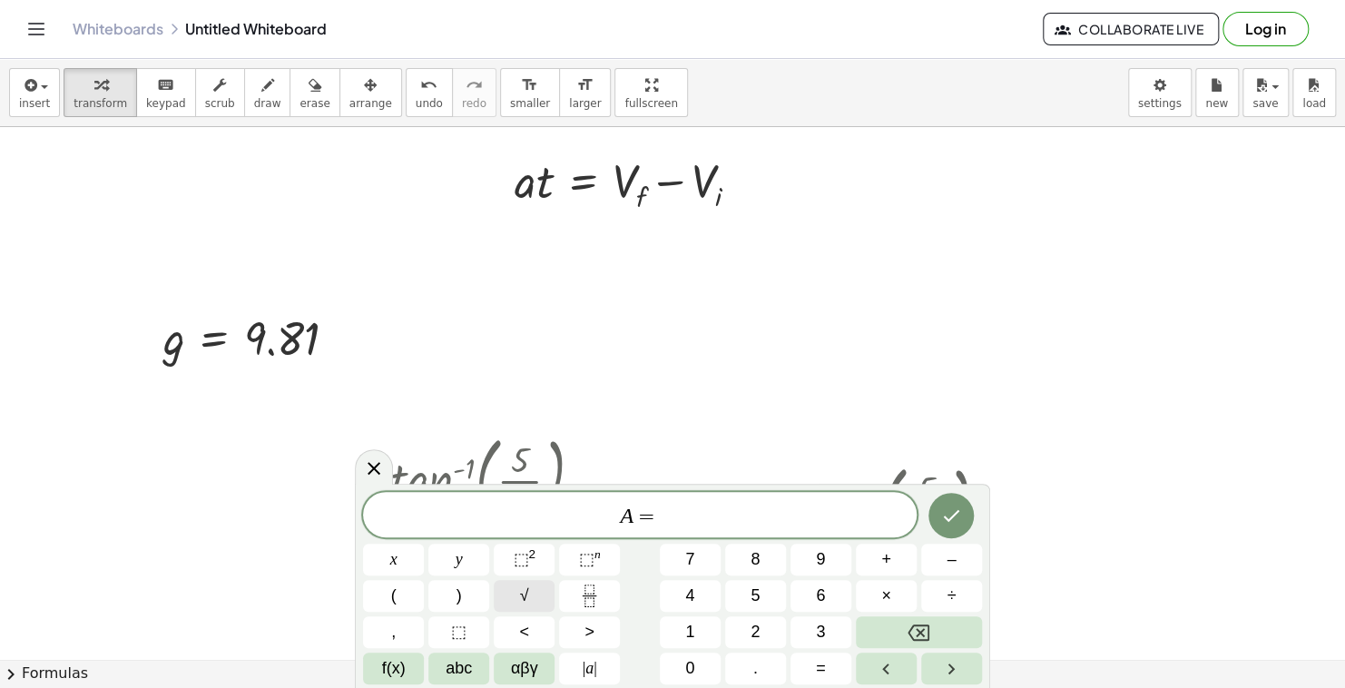
click at [522, 586] on span "√" at bounding box center [524, 596] width 9 height 25
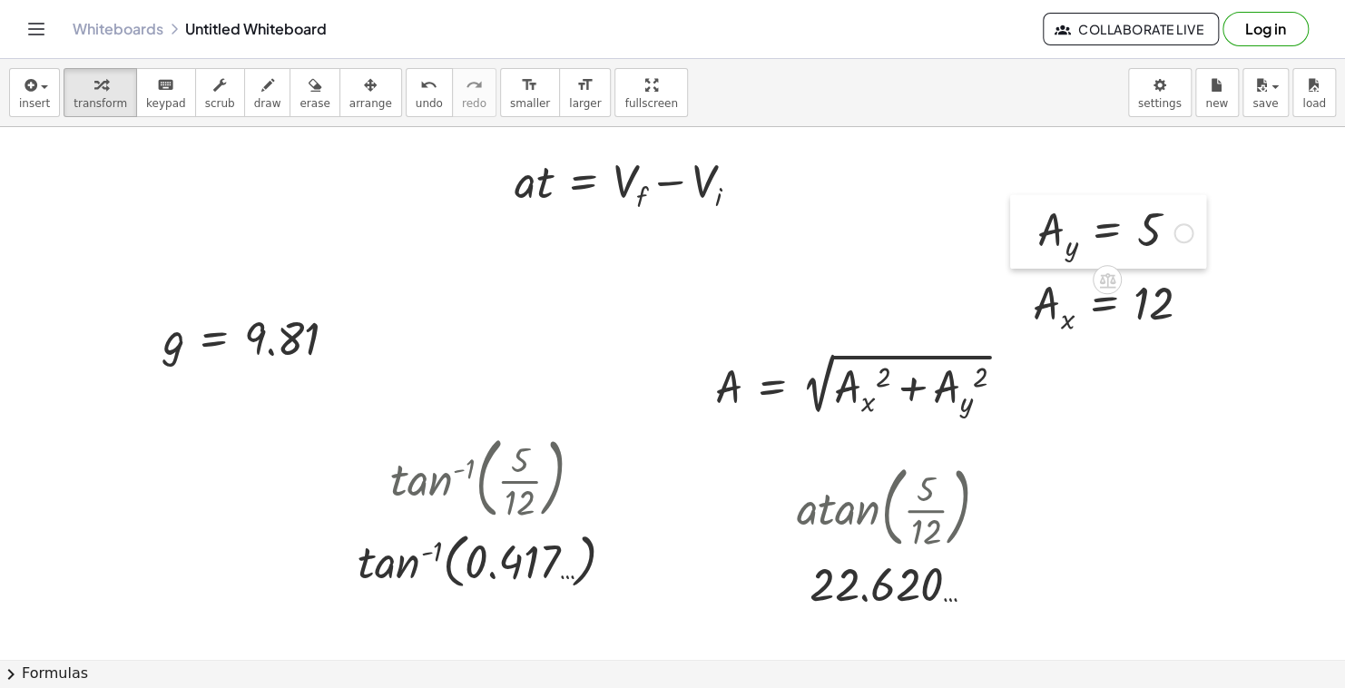
drag, startPoint x: 1097, startPoint y: 260, endPoint x: 1028, endPoint y: 221, distance: 79.3
click at [1028, 221] on div at bounding box center [1023, 232] width 27 height 74
drag, startPoint x: 1046, startPoint y: 252, endPoint x: 940, endPoint y: 403, distance: 183.8
drag, startPoint x: 1046, startPoint y: 303, endPoint x: 849, endPoint y: 382, distance: 212.2
click at [880, 378] on div at bounding box center [859, 384] width 306 height 68
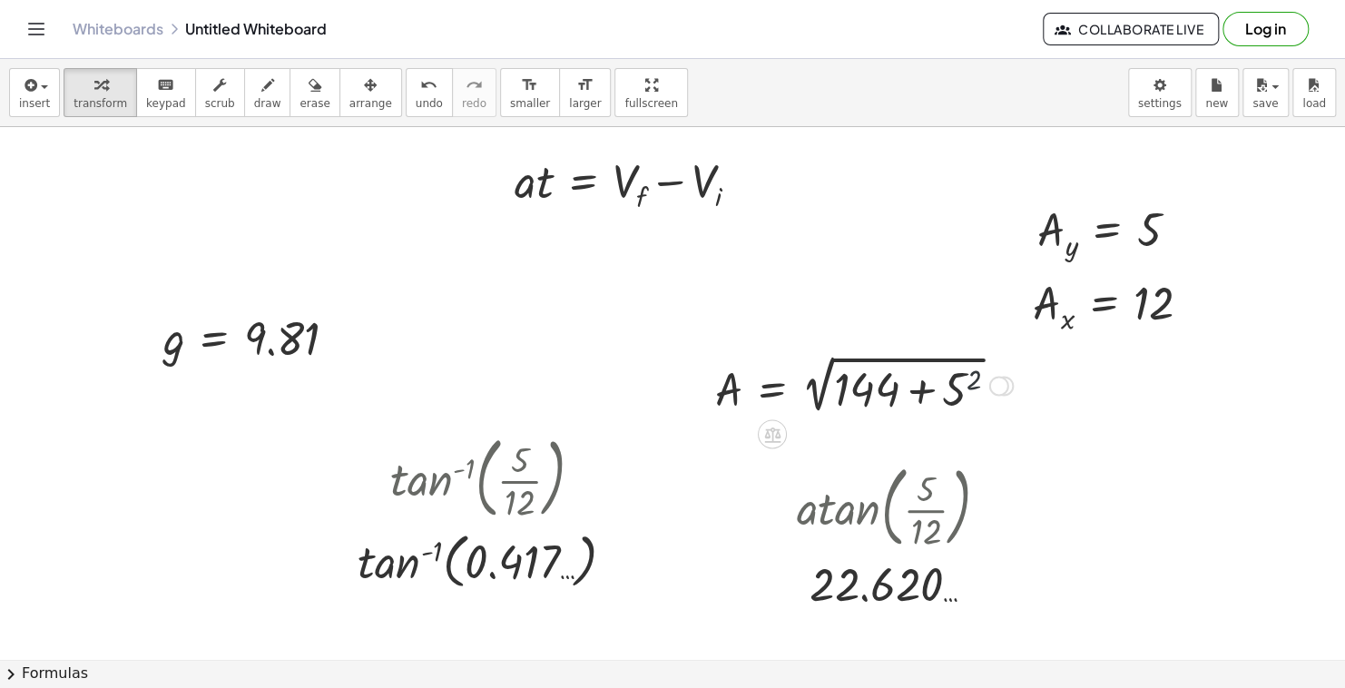
click at [972, 383] on div at bounding box center [864, 384] width 316 height 68
click at [912, 394] on div at bounding box center [869, 384] width 326 height 68
click at [827, 390] on div at bounding box center [821, 384] width 231 height 66
